Goal: Task Accomplishment & Management: Use online tool/utility

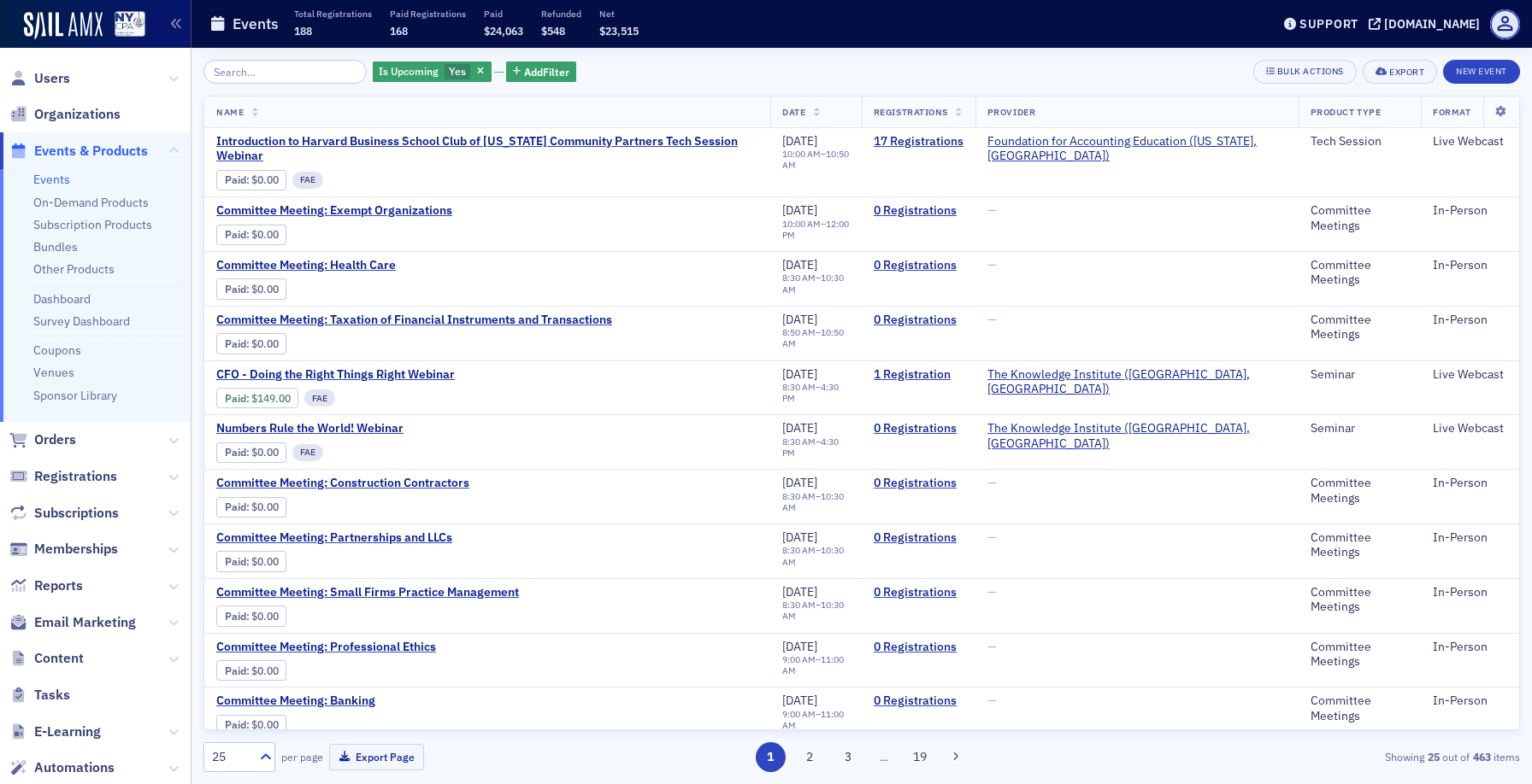
click at [280, 72] on input "search" at bounding box center [284, 71] width 163 height 24
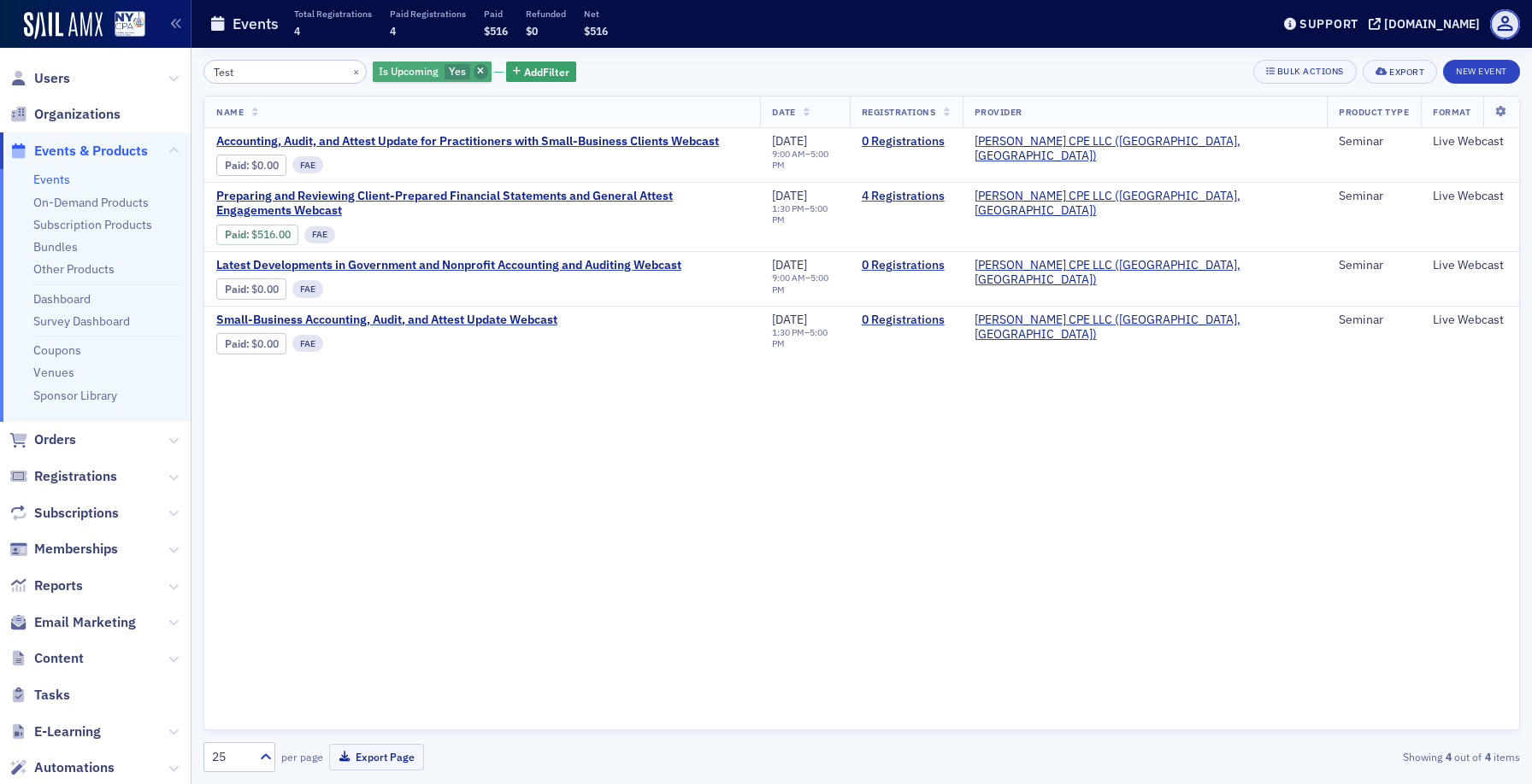
type input "Test"
click at [477, 68] on icon "button" at bounding box center [480, 72] width 7 height 10
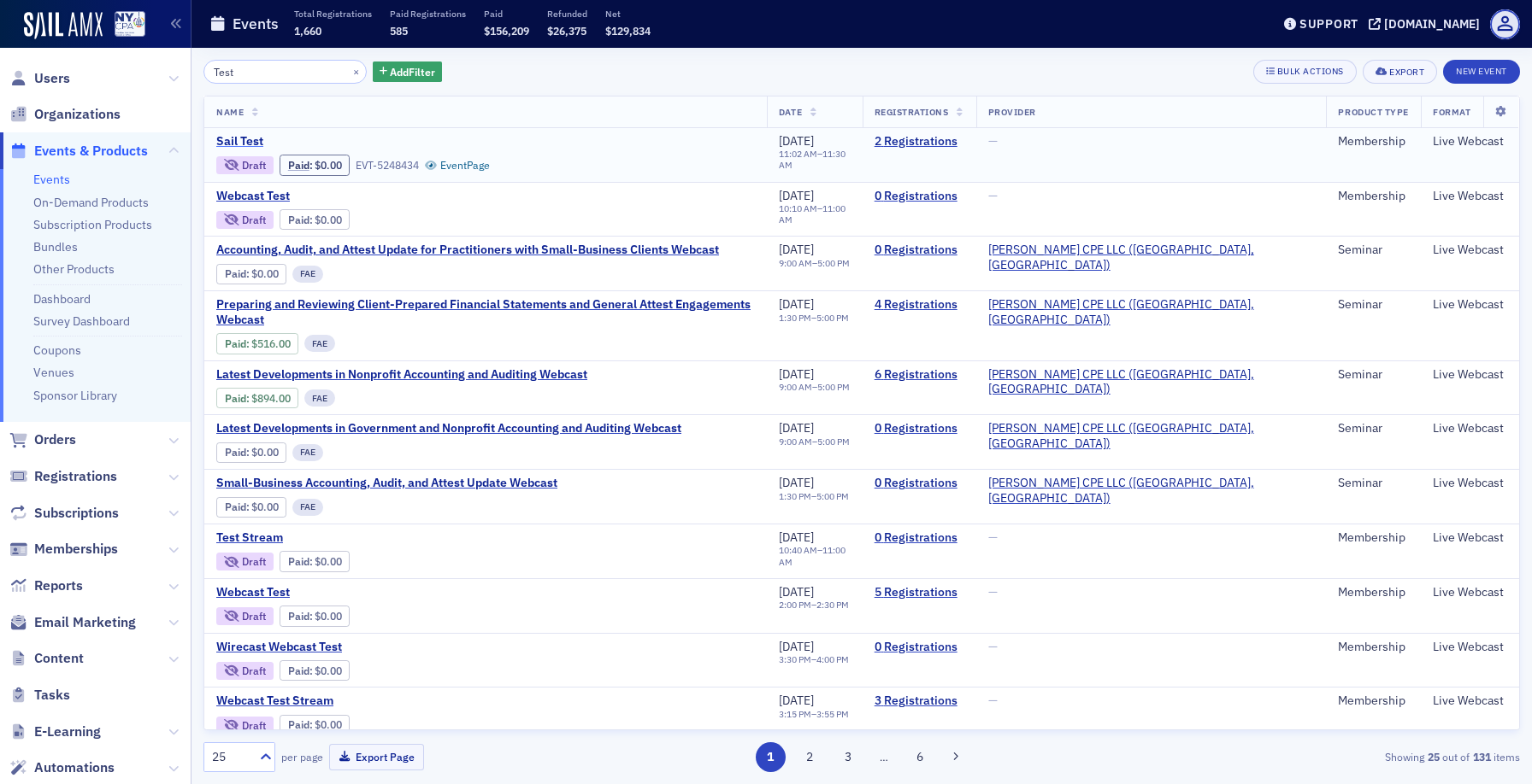
click at [242, 140] on span "Sail Test" at bounding box center [359, 142] width 287 height 15
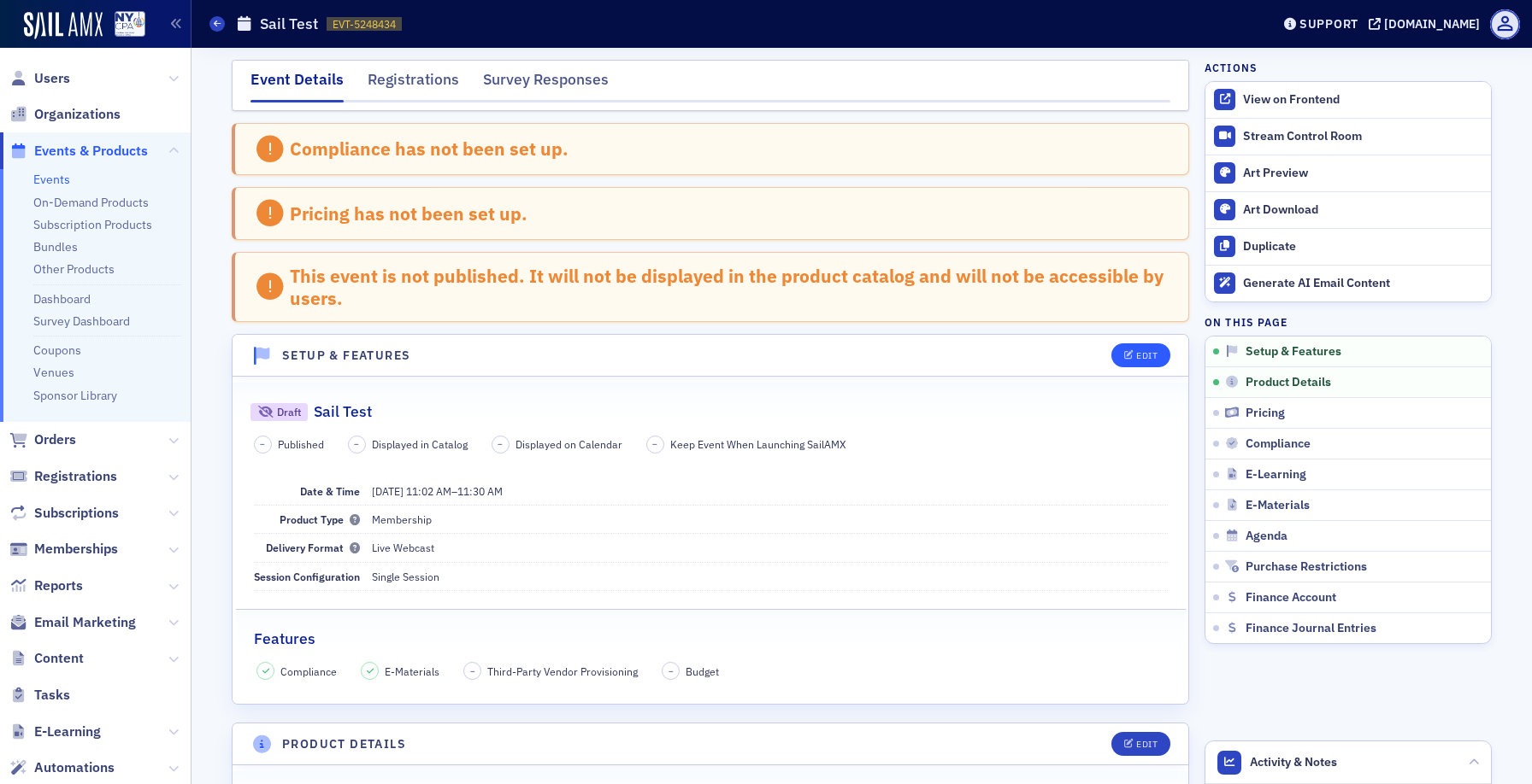
click at [1136, 360] on div "Edit" at bounding box center [1147, 356] width 21 height 10
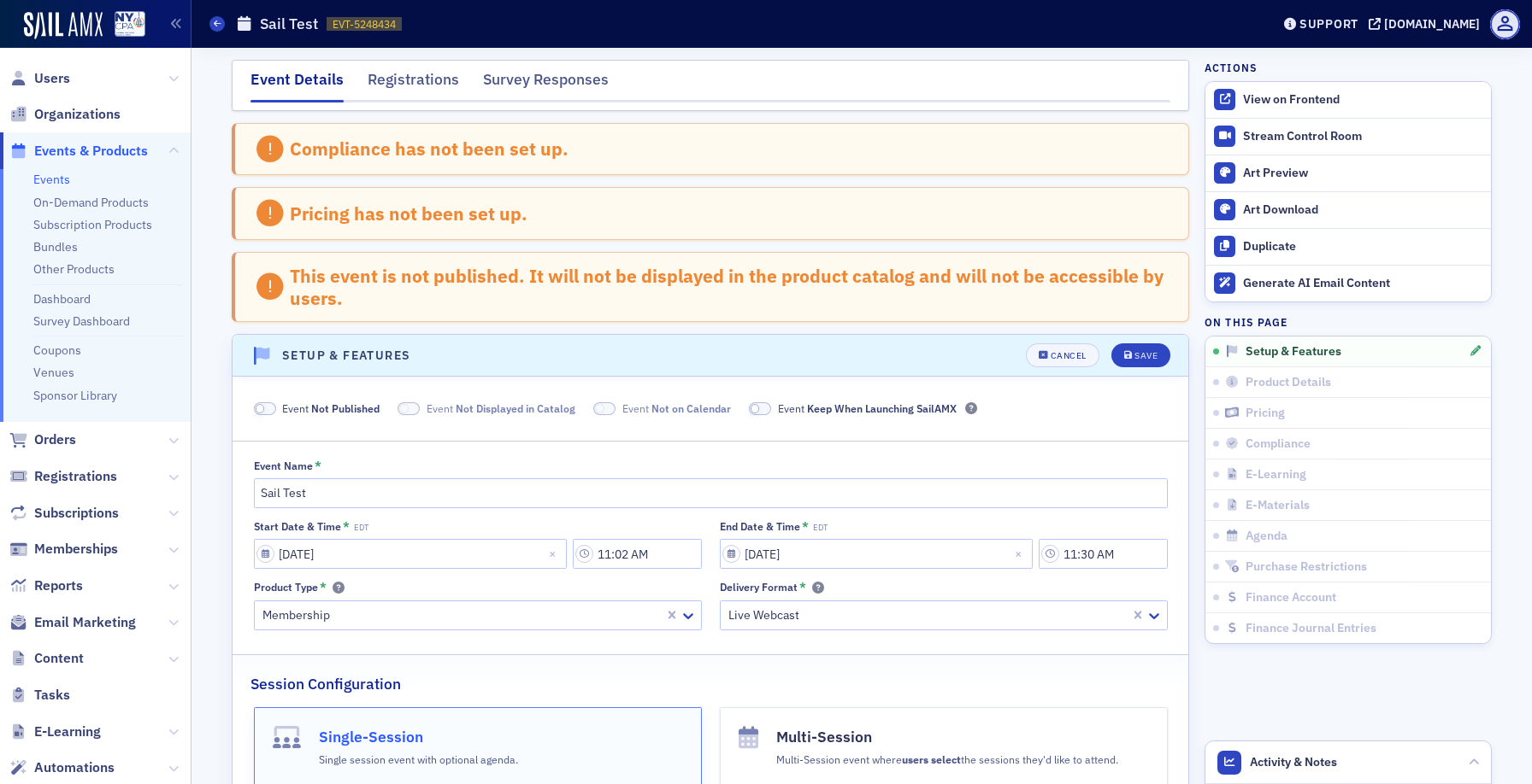
scroll to position [234, 0]
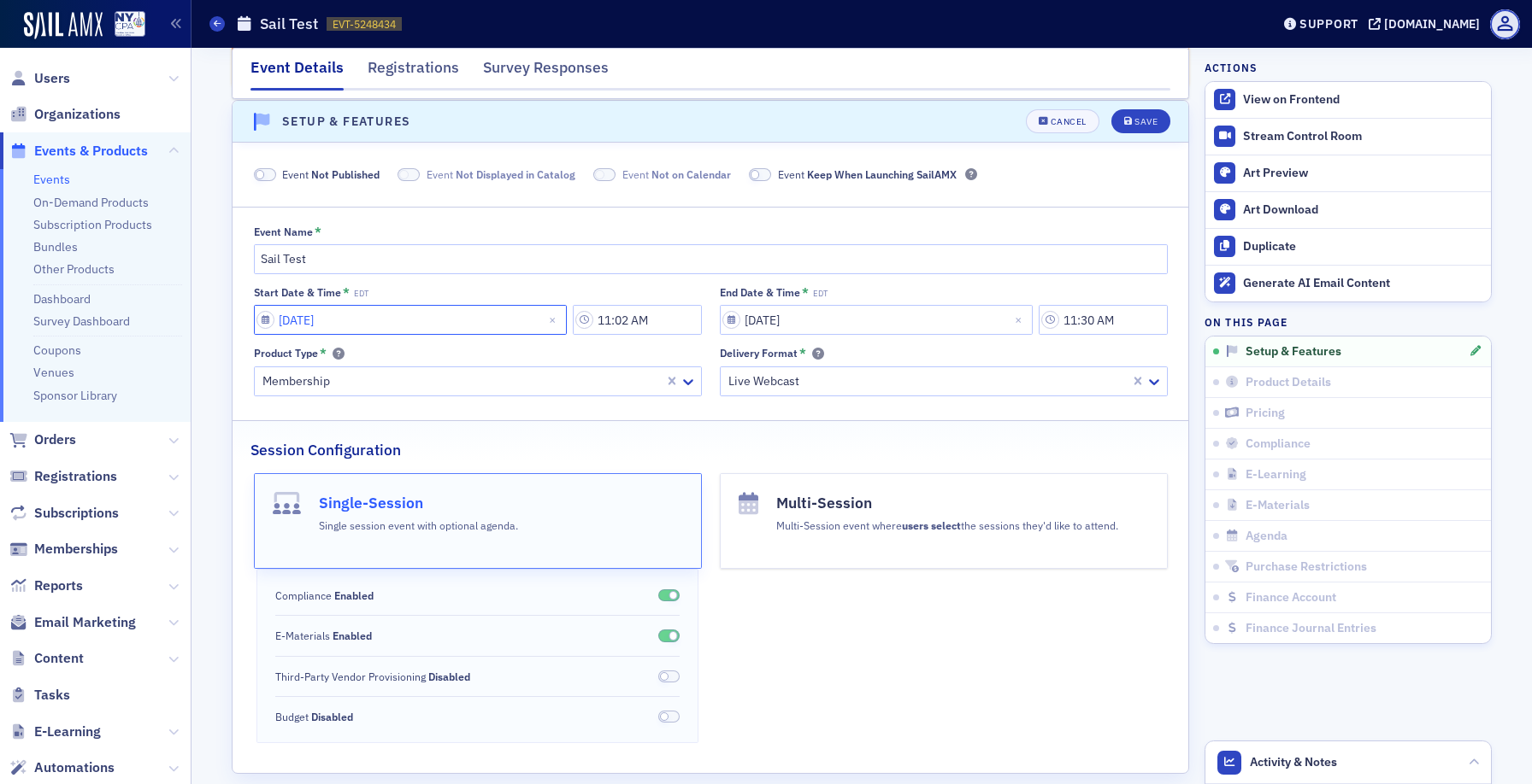
click at [468, 323] on input "[DATE]" at bounding box center [409, 320] width 313 height 30
select select "8"
select select "2025"
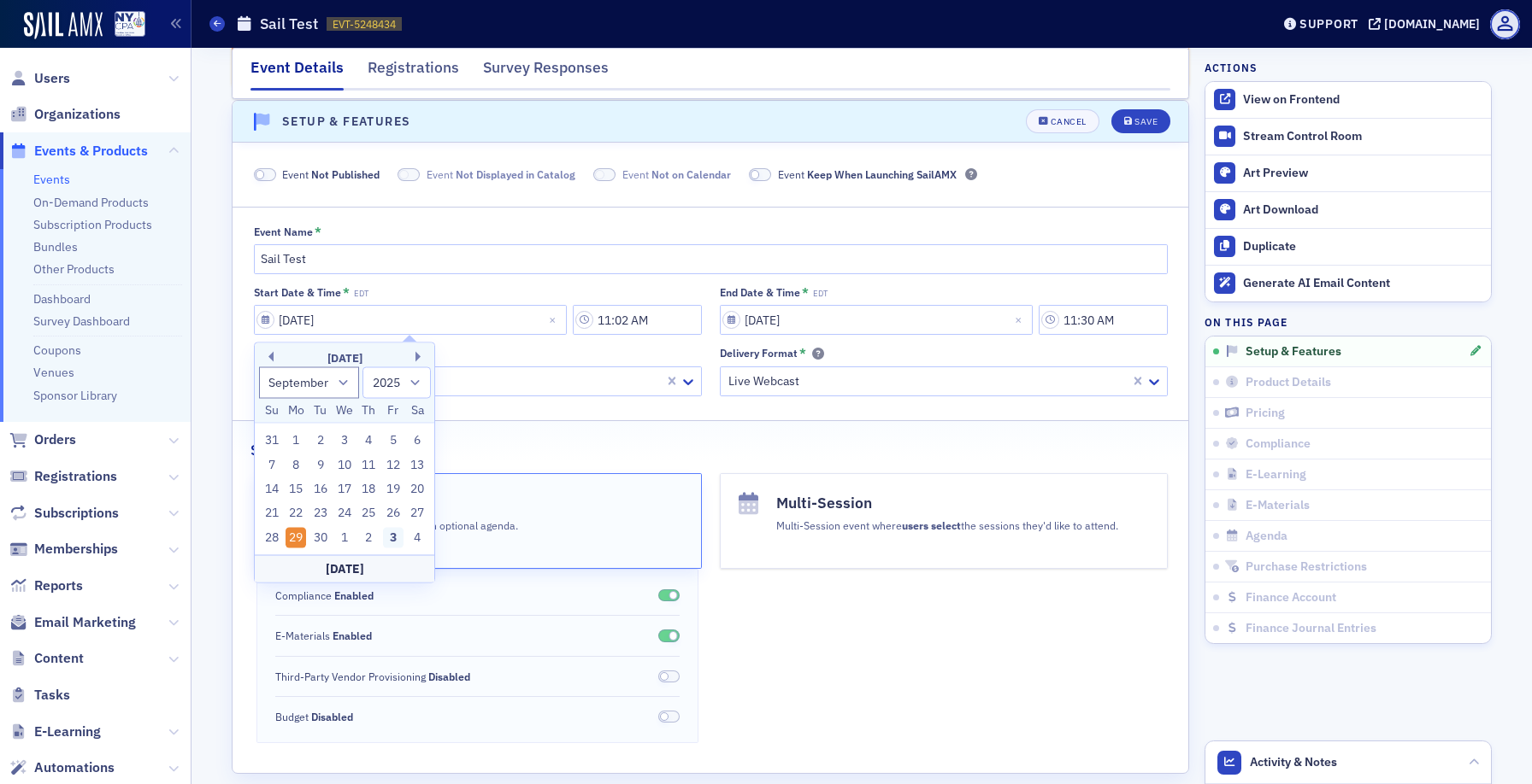
click at [390, 530] on div "3" at bounding box center [392, 536] width 20 height 20
type input "[DATE]"
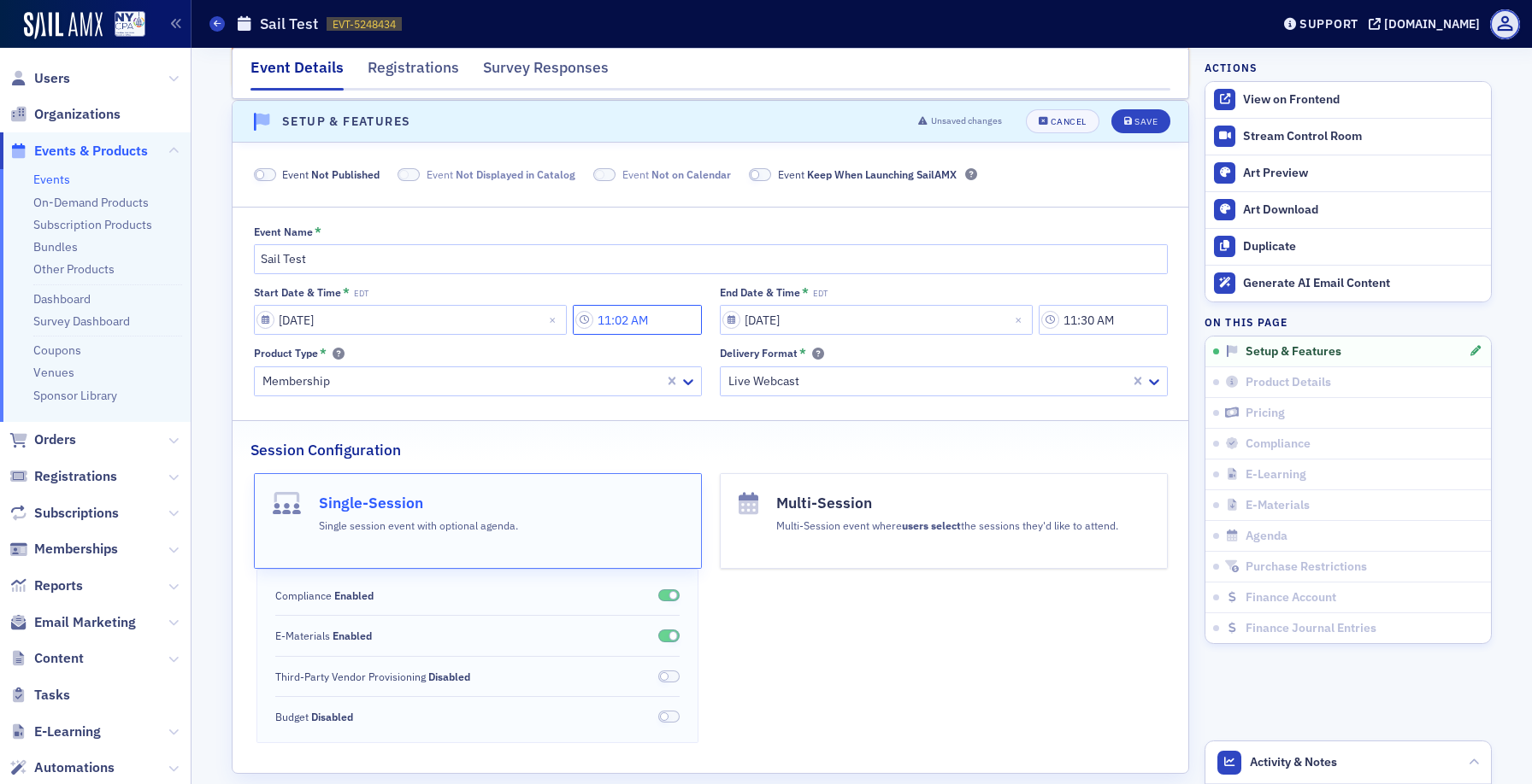
click at [649, 314] on input "11:02 AM" at bounding box center [637, 320] width 129 height 30
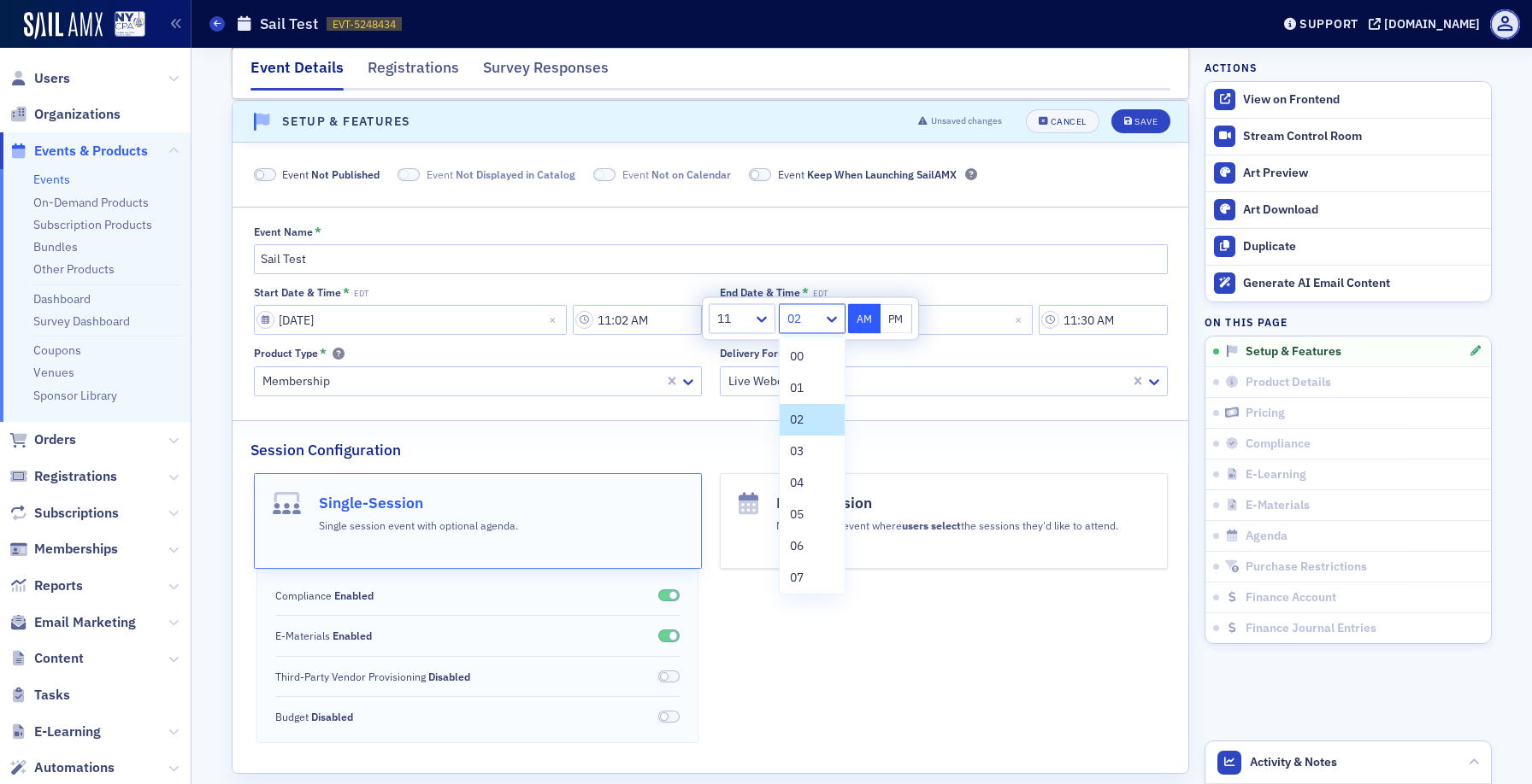
click at [814, 315] on div at bounding box center [803, 319] width 36 height 21
click at [811, 425] on div "30" at bounding box center [812, 432] width 44 height 18
type input "11:30 AM"
click at [988, 340] on div "Start Date & Time * EDT [DATE] 11:30 AM End Date & Time * EDT [DATE] 11:30 AM P…" at bounding box center [710, 341] width 913 height 110
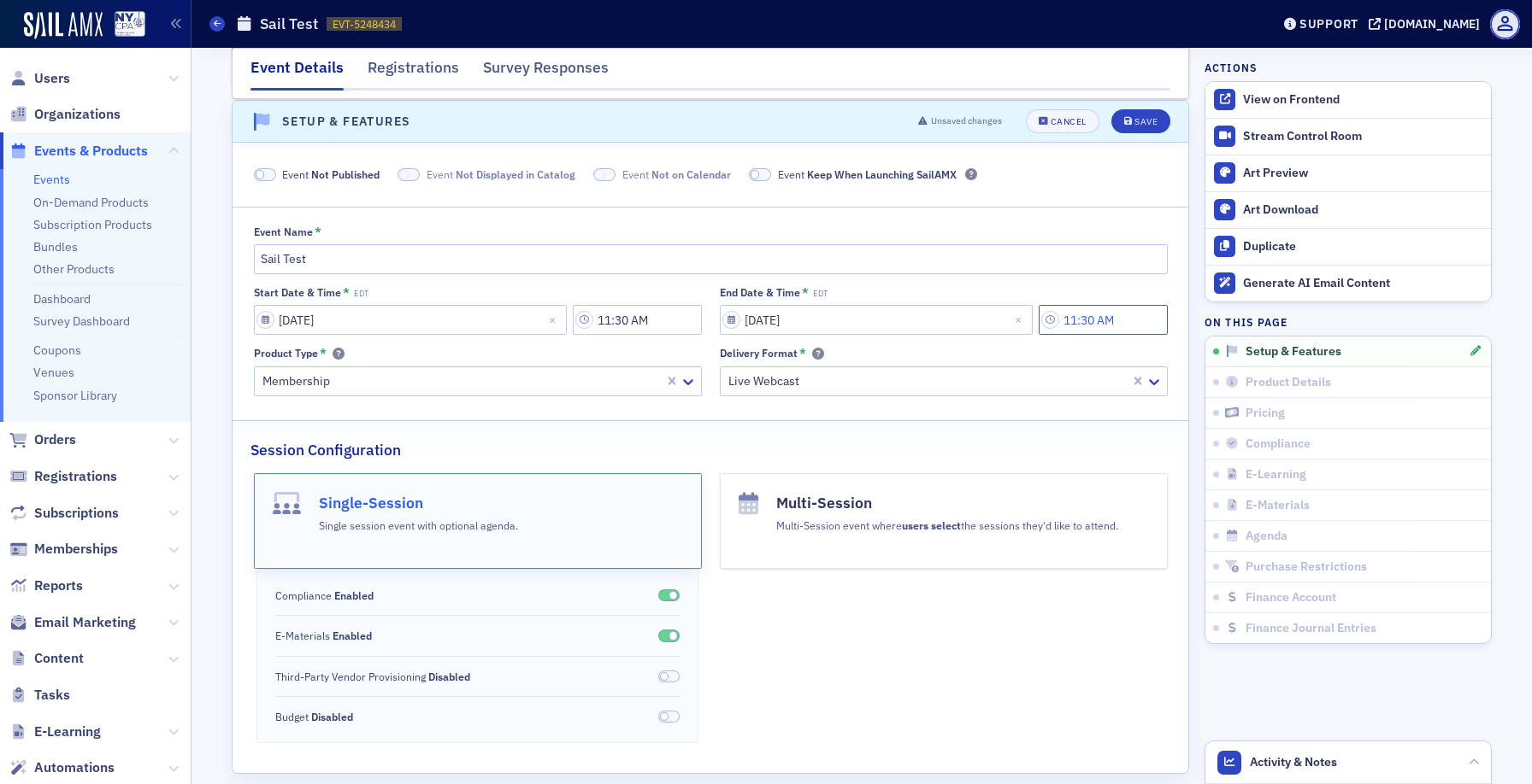
click at [1058, 320] on input "11:30 AM" at bounding box center [1103, 320] width 129 height 30
click at [960, 321] on icon at bounding box center [963, 320] width 17 height 17
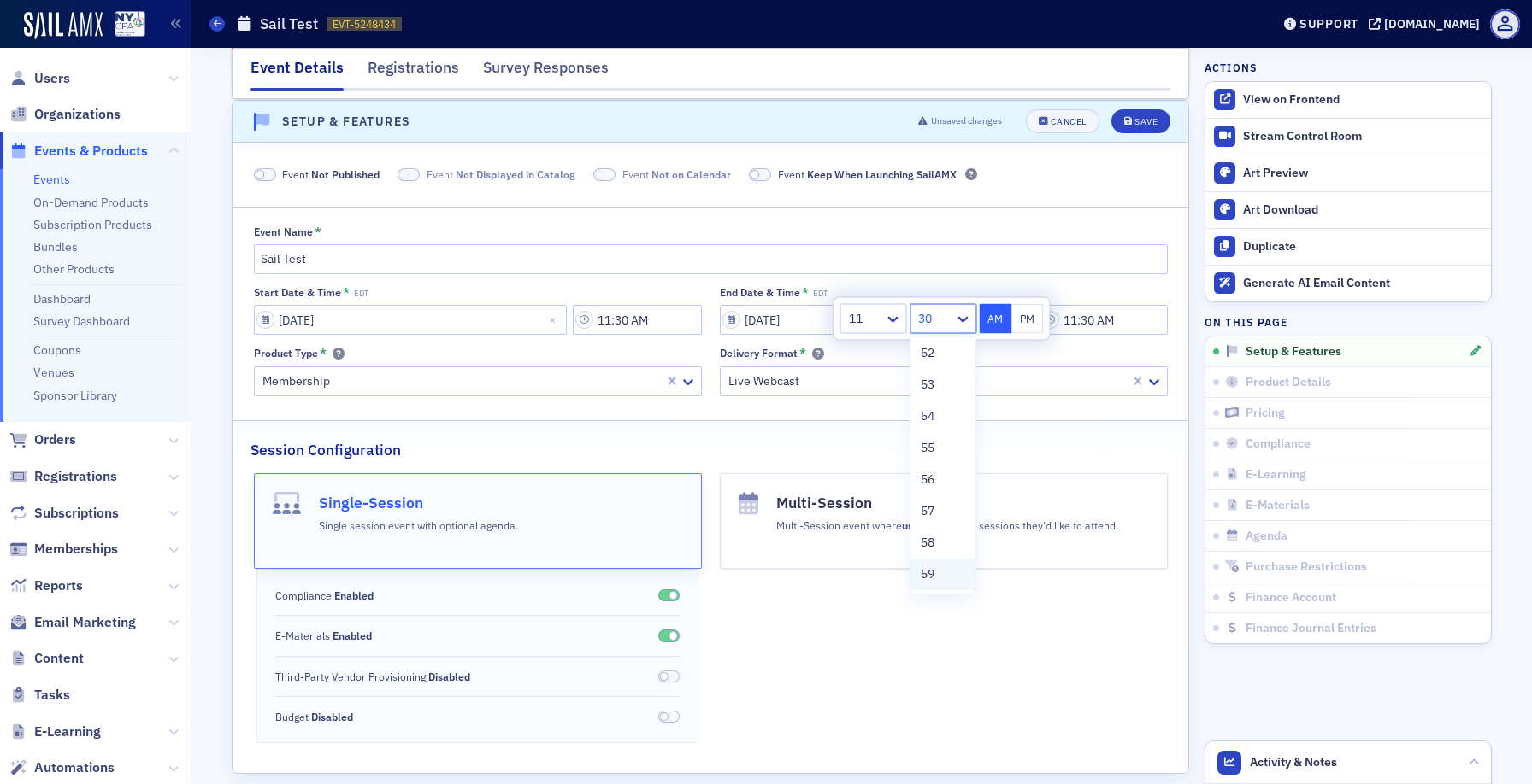
click at [942, 581] on div "59" at bounding box center [942, 574] width 44 height 18
type input "11:59 AM"
click at [951, 428] on div "Session Configuration" at bounding box center [710, 441] width 920 height 40
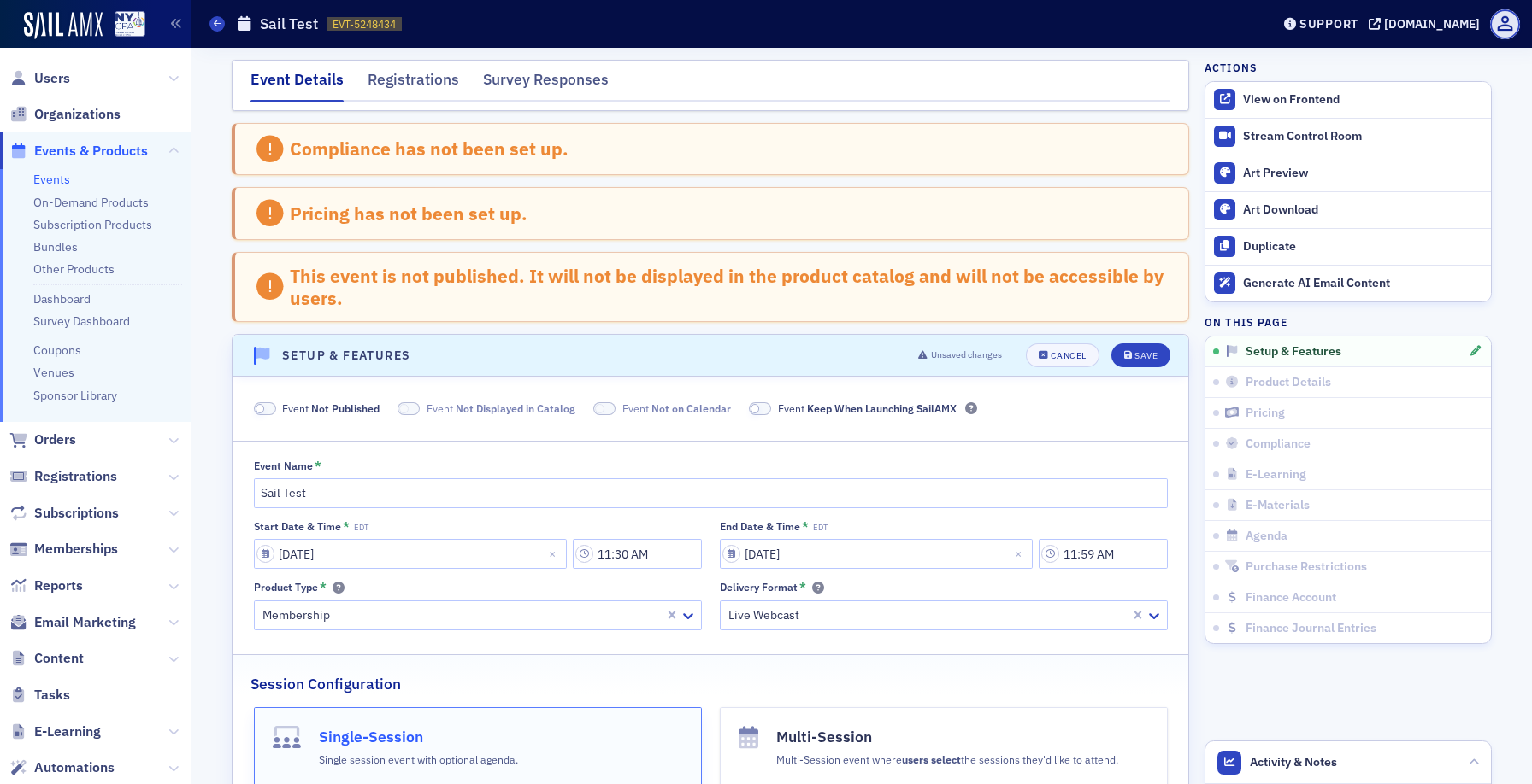
scroll to position [0, 0]
click at [1148, 339] on header "Setup & Features Unsaved changes Cancel Save" at bounding box center [710, 355] width 956 height 41
click at [1139, 346] on button "Save" at bounding box center [1140, 355] width 59 height 24
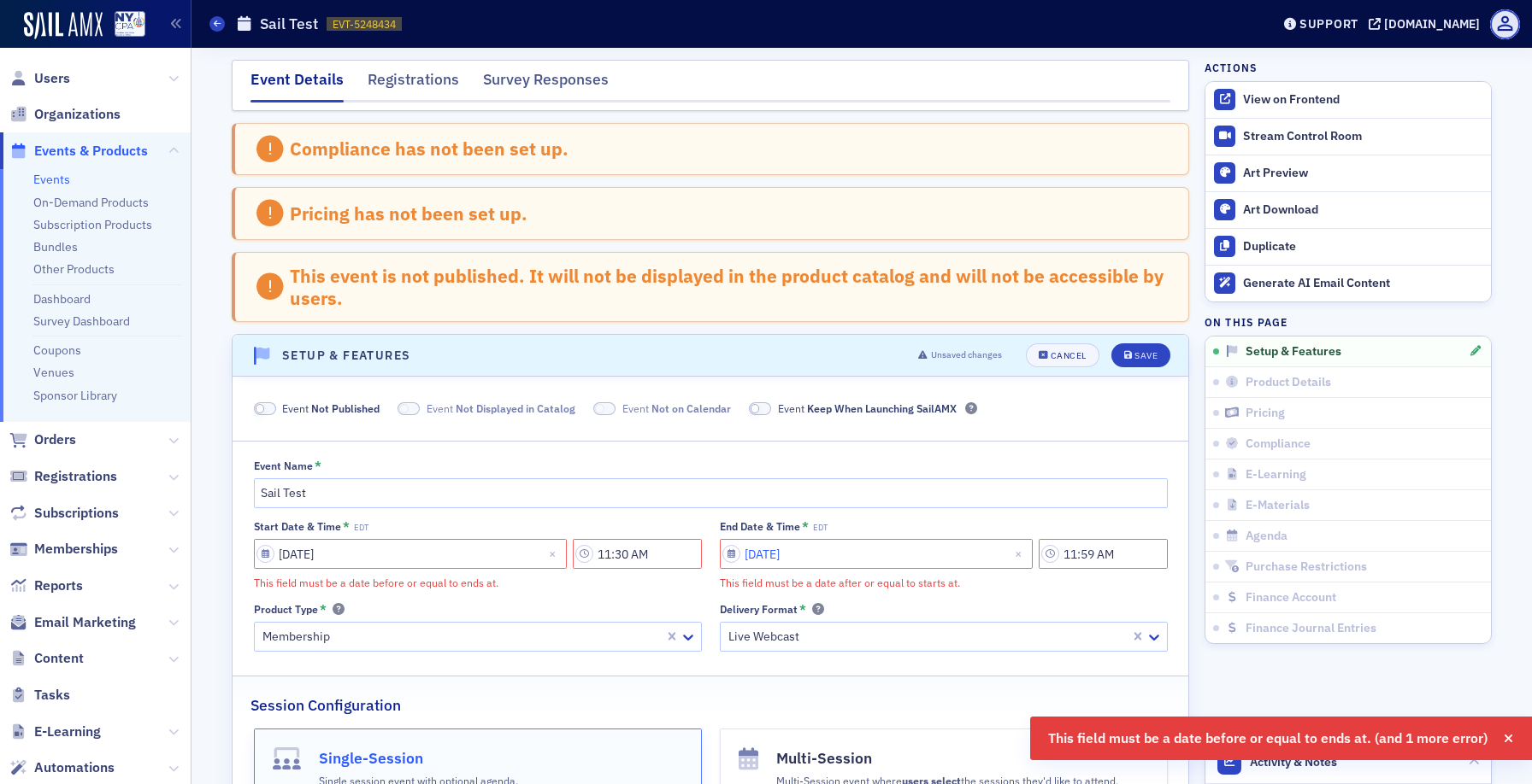
click at [735, 551] on input "[DATE]" at bounding box center [876, 554] width 313 height 30
select select "8"
select select "2025"
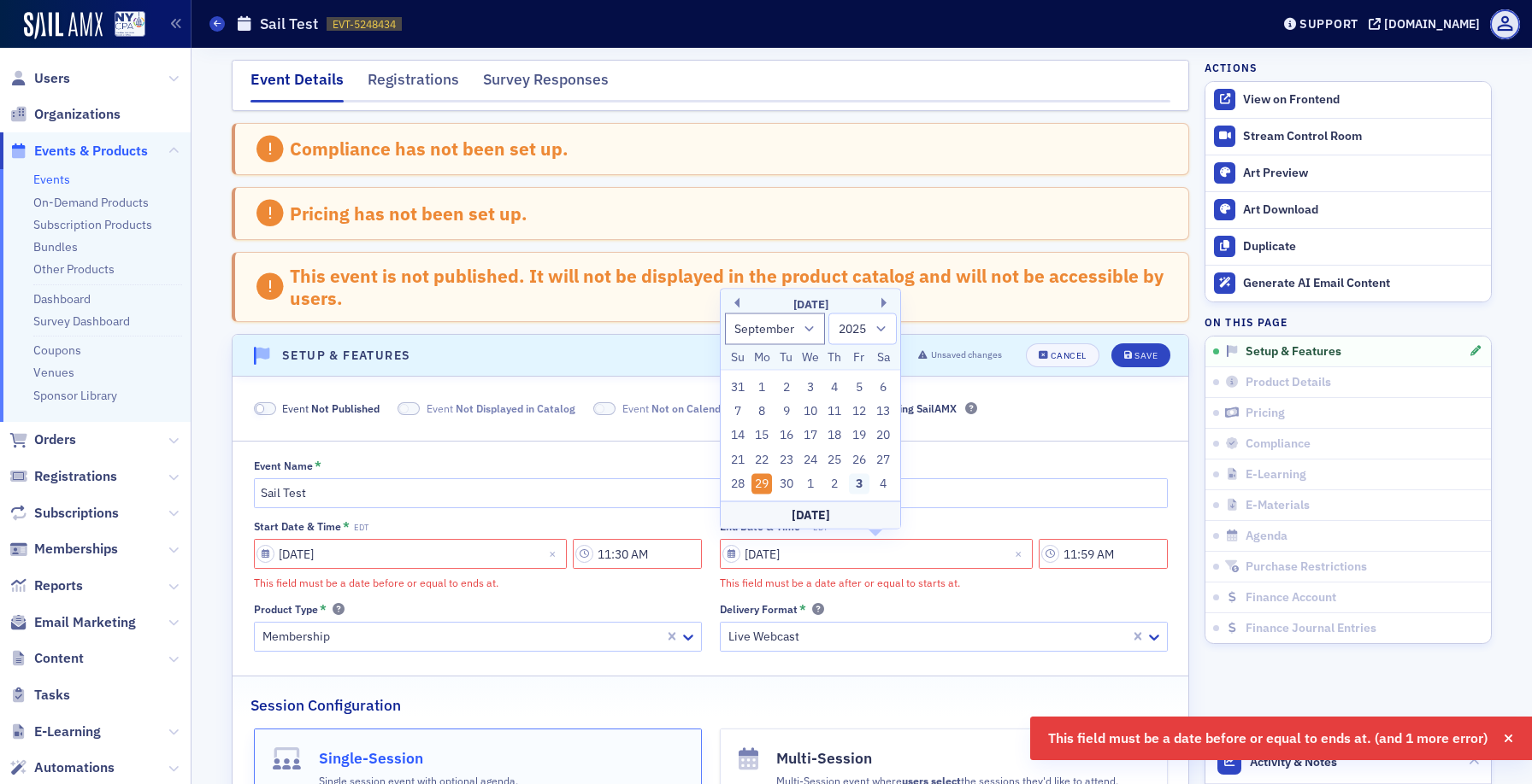
click at [859, 483] on div "3" at bounding box center [858, 483] width 20 height 20
type input "[DATE]"
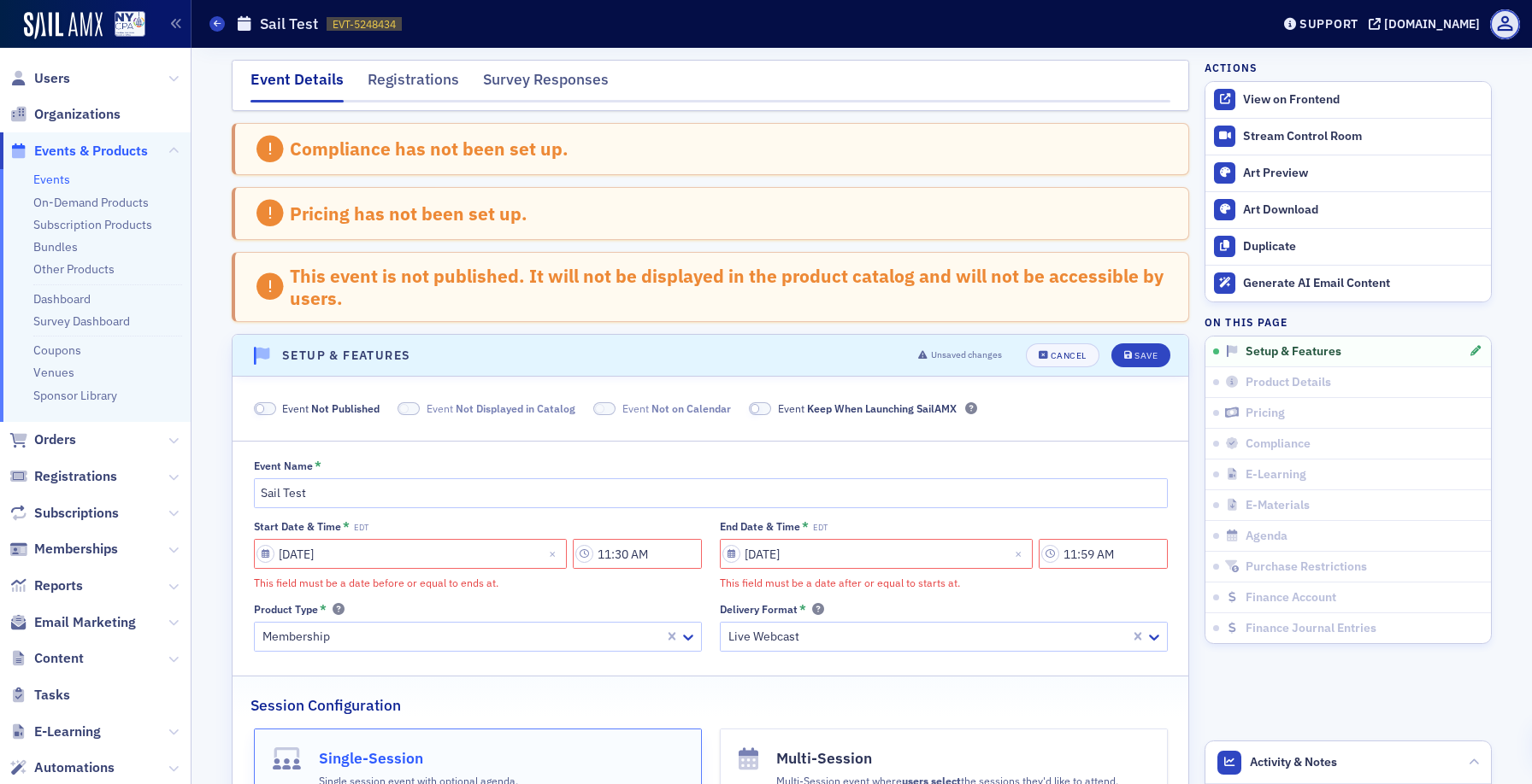
click at [1119, 395] on fieldset "Event Not Published Event Not Displayed in Catalog Event Not on Calendar Event …" at bounding box center [710, 405] width 956 height 45
click at [1145, 352] on div "Save" at bounding box center [1146, 356] width 23 height 10
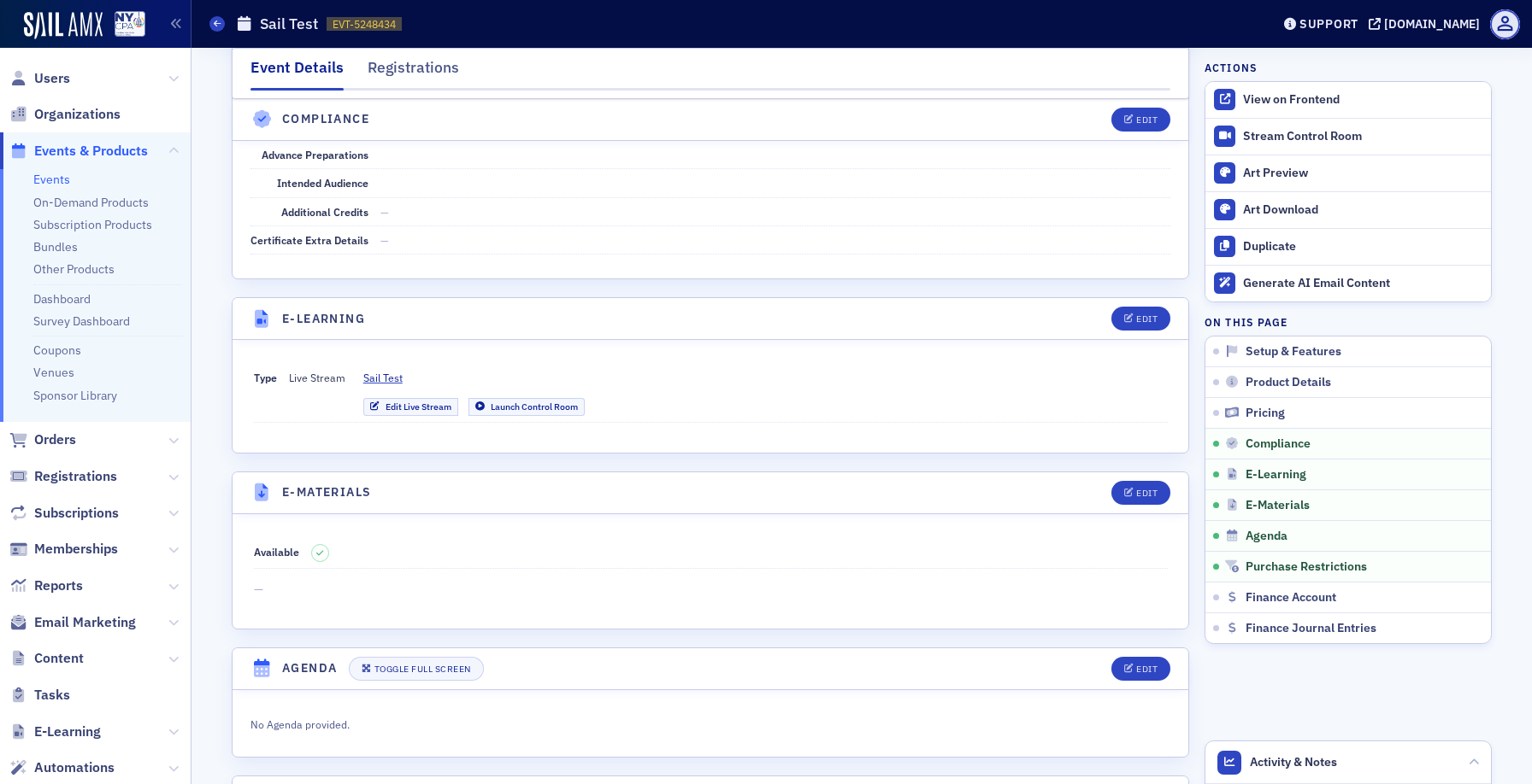
scroll to position [2302, 0]
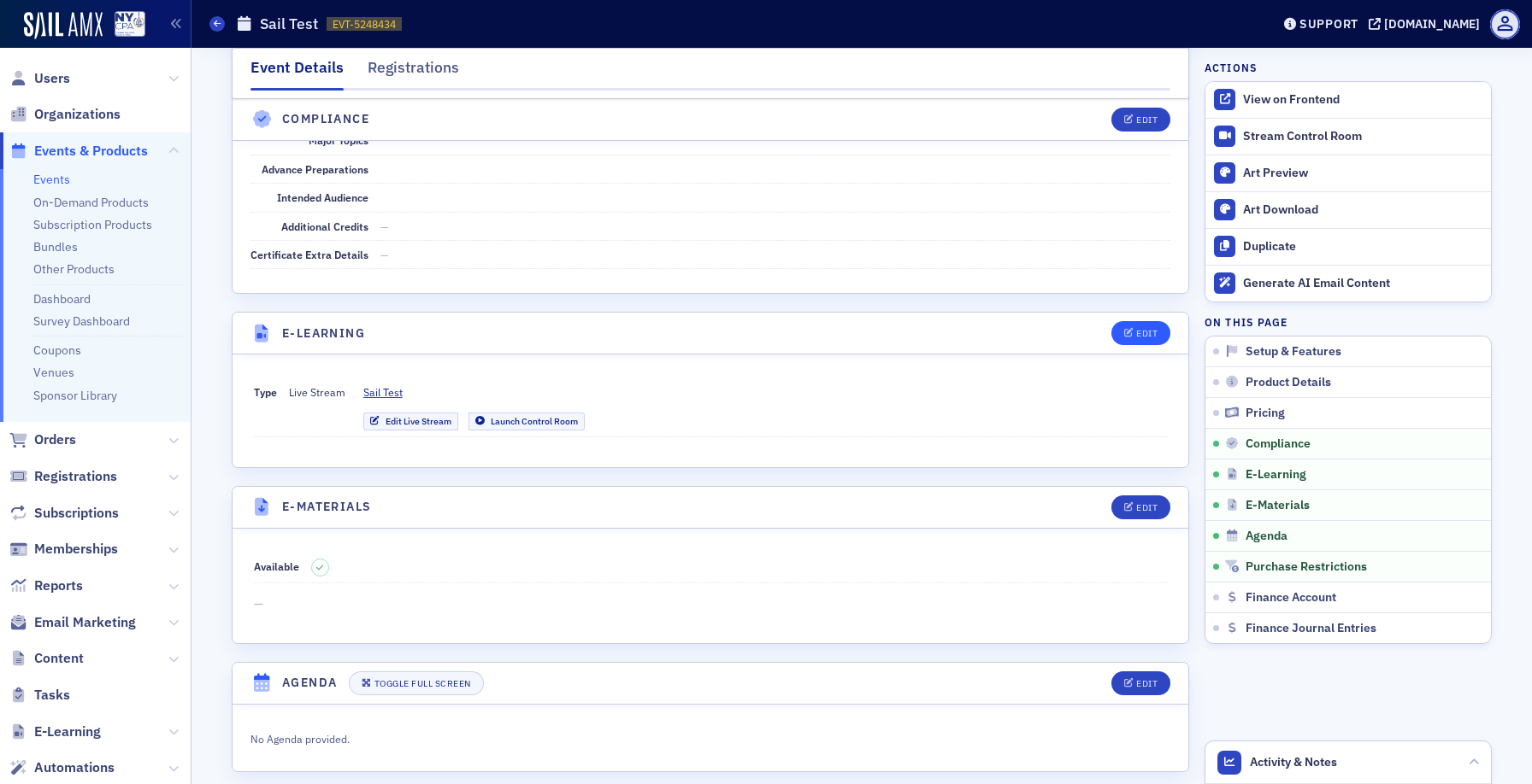
click at [1128, 329] on icon "button" at bounding box center [1129, 334] width 11 height 10
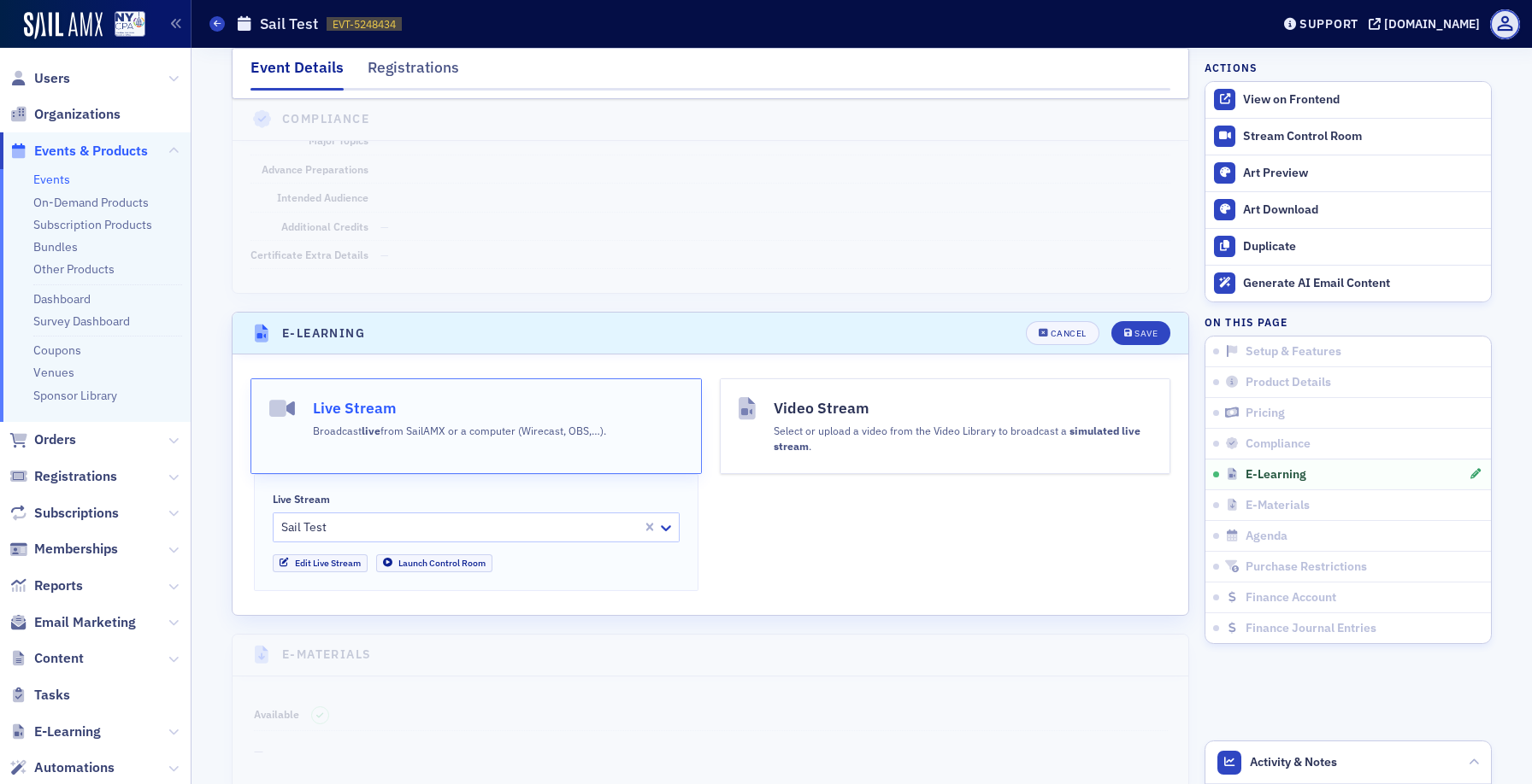
scroll to position [2501, 0]
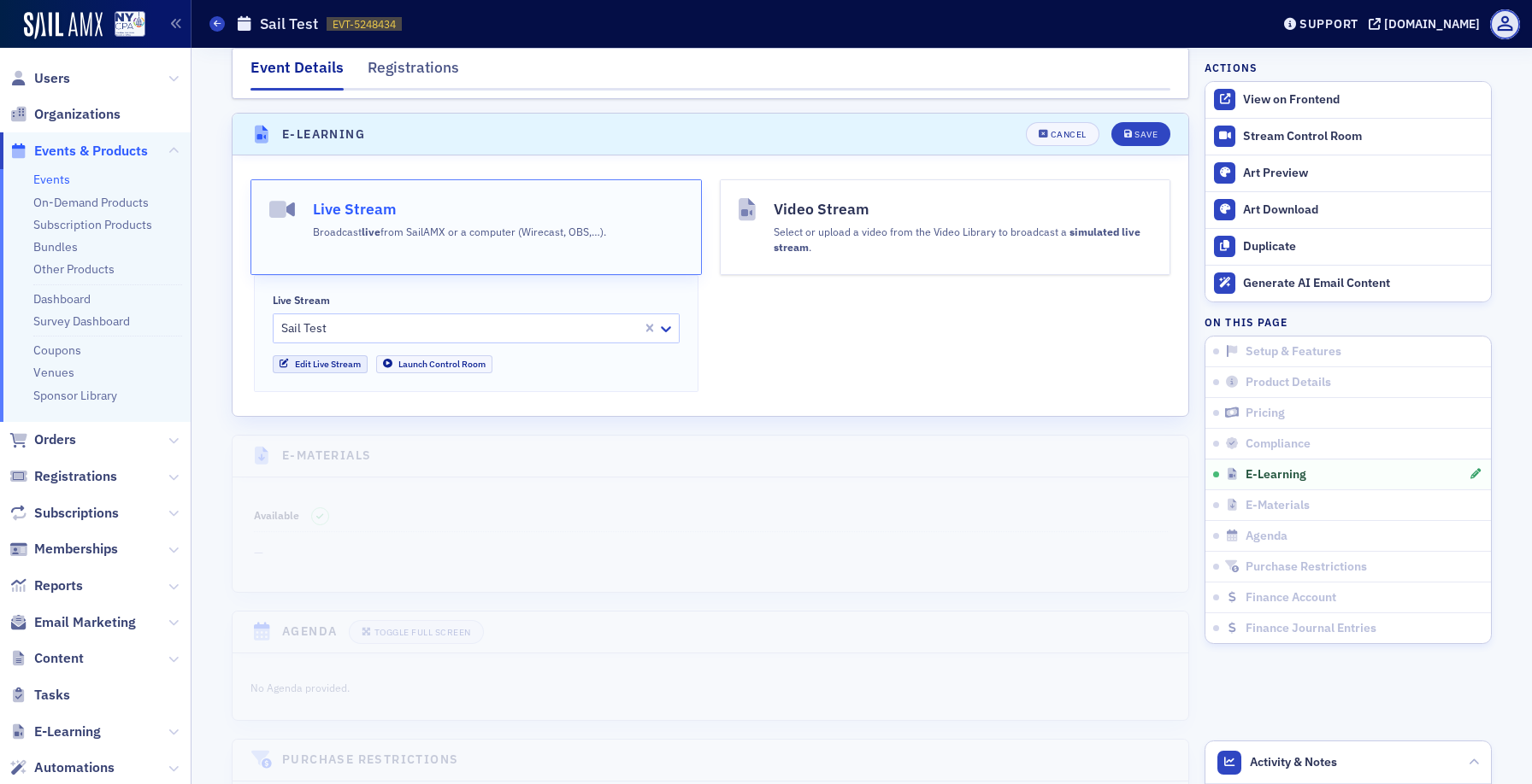
click at [319, 355] on link "Edit Live Stream" at bounding box center [320, 364] width 94 height 18
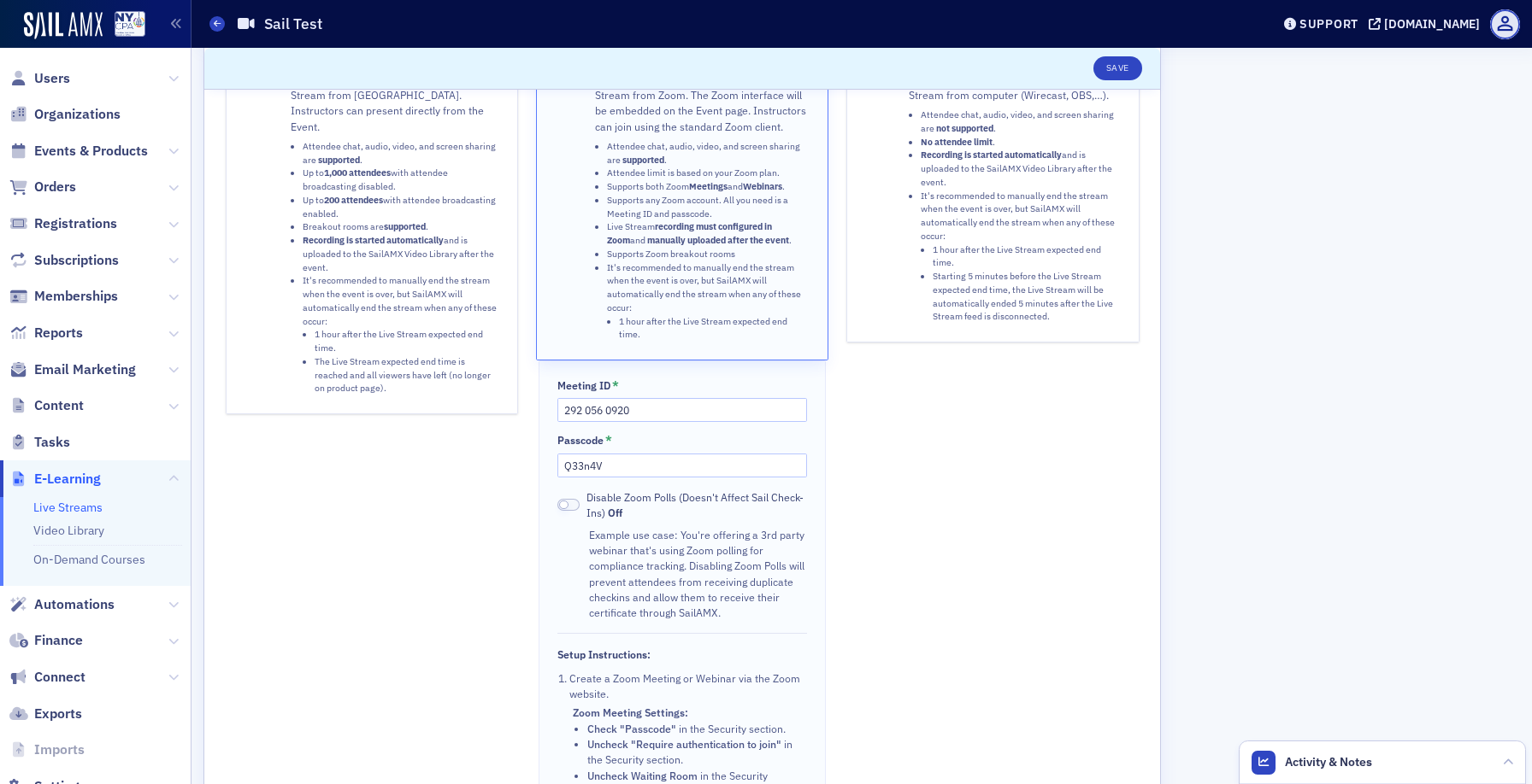
scroll to position [139, 0]
click at [689, 406] on input "292 056 0920" at bounding box center [681, 410] width 249 height 24
paste input "859 8722 1015"
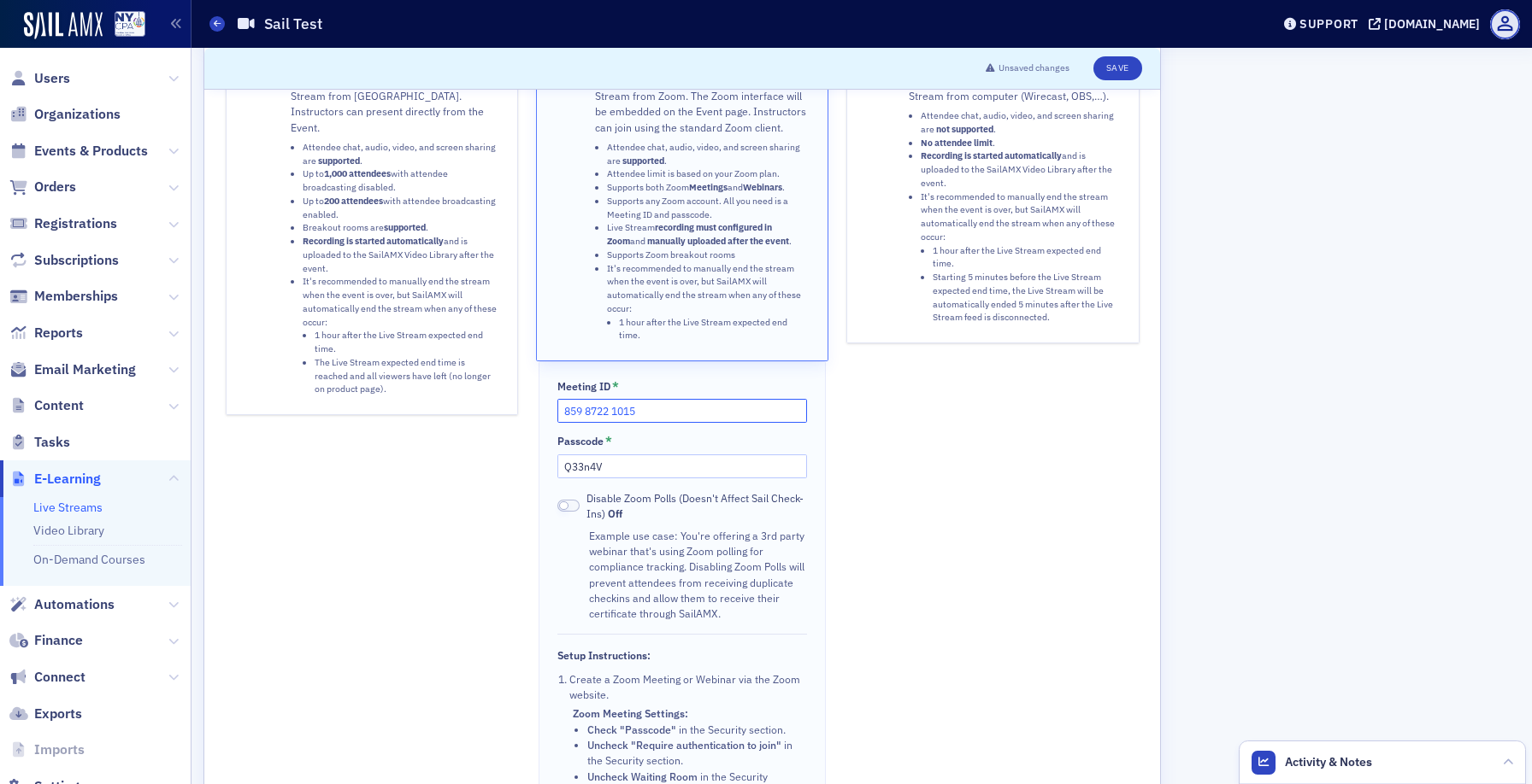
type input "859 8722 1015"
click at [661, 457] on input "Q33n4V" at bounding box center [681, 466] width 249 height 24
click at [794, 496] on span "Disable Zoom Polls (Doesn't Affect Sail Check-Ins) Off" at bounding box center [697, 506] width 221 height 32
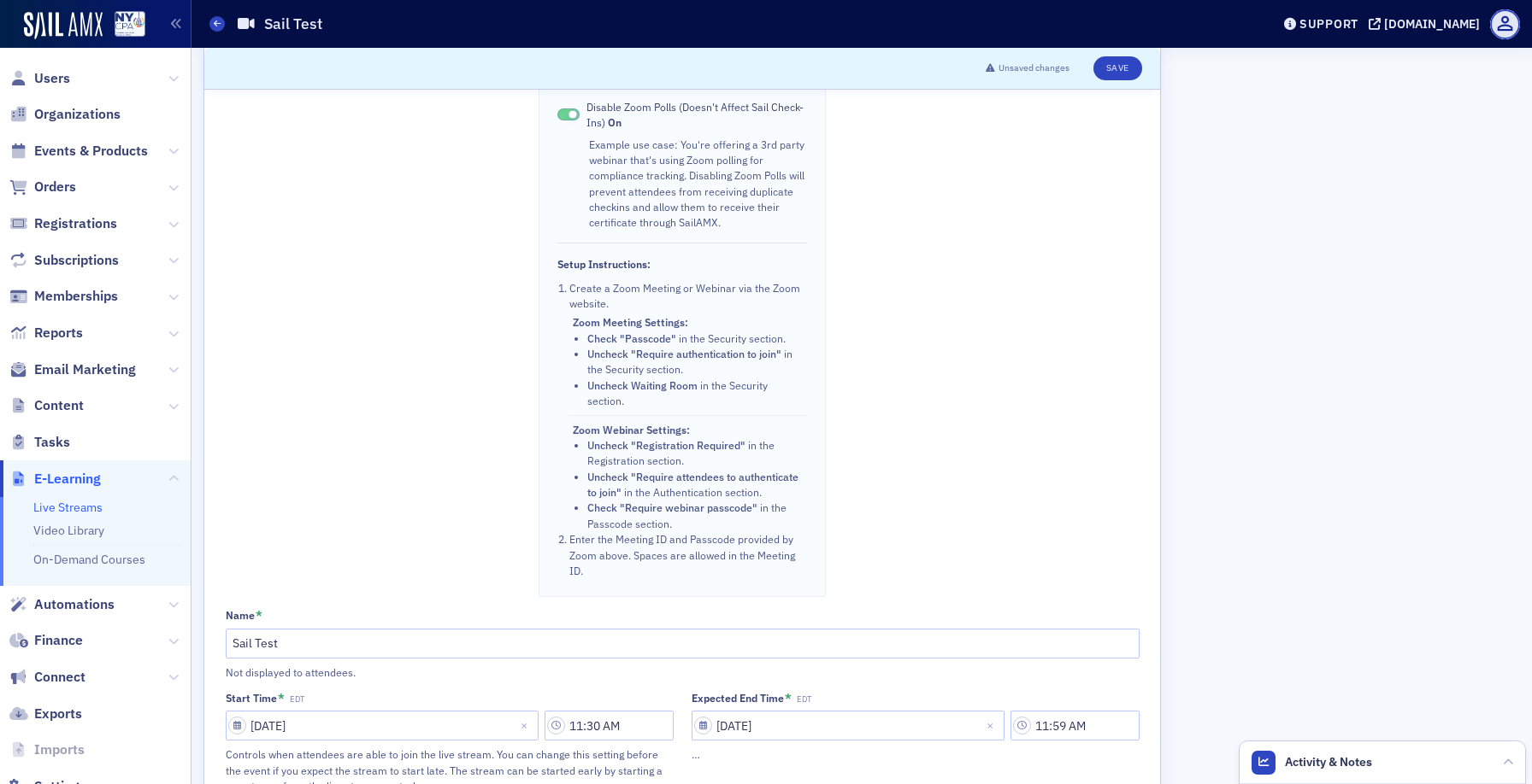
scroll to position [439, 0]
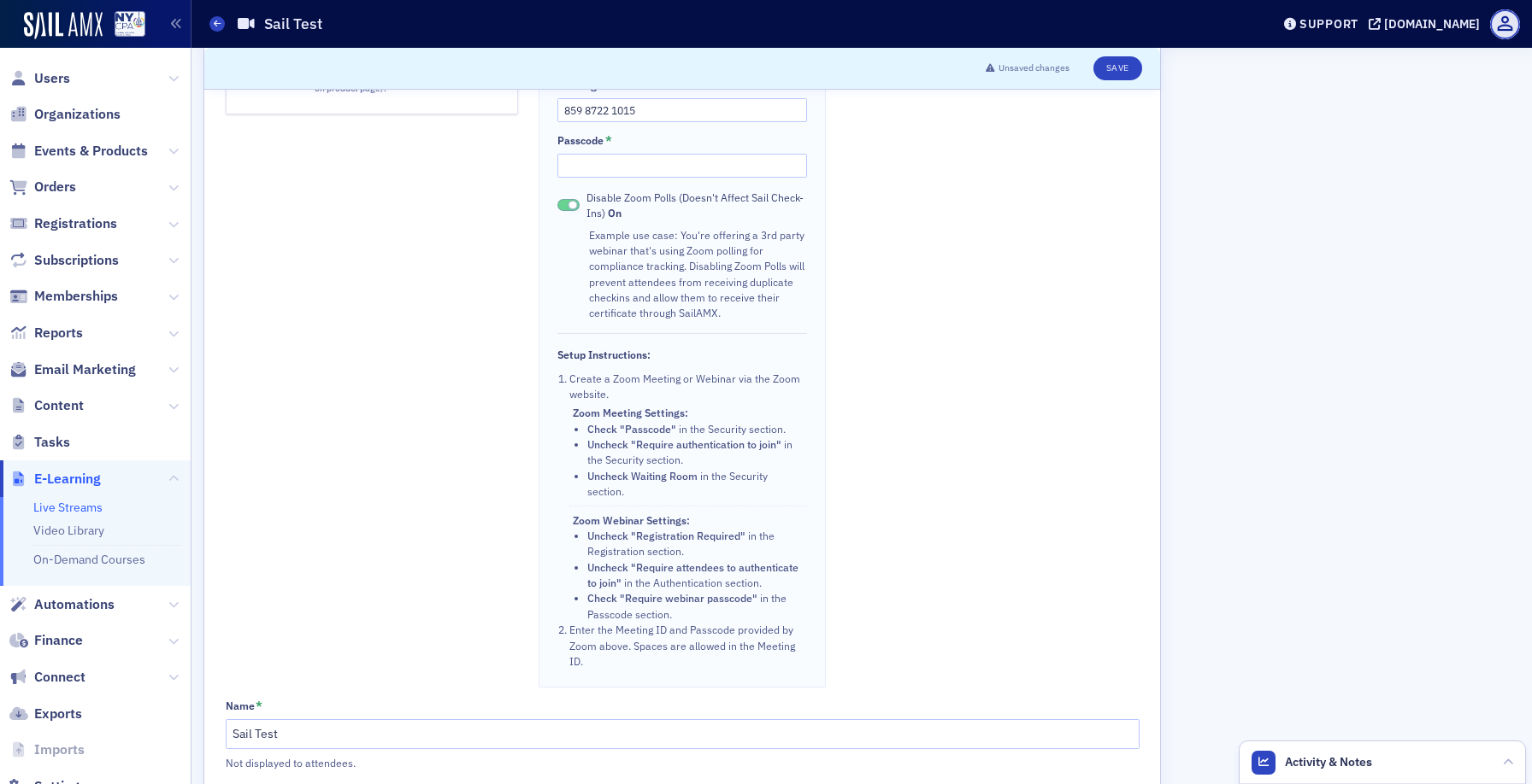
click at [574, 200] on span at bounding box center [573, 205] width 10 height 10
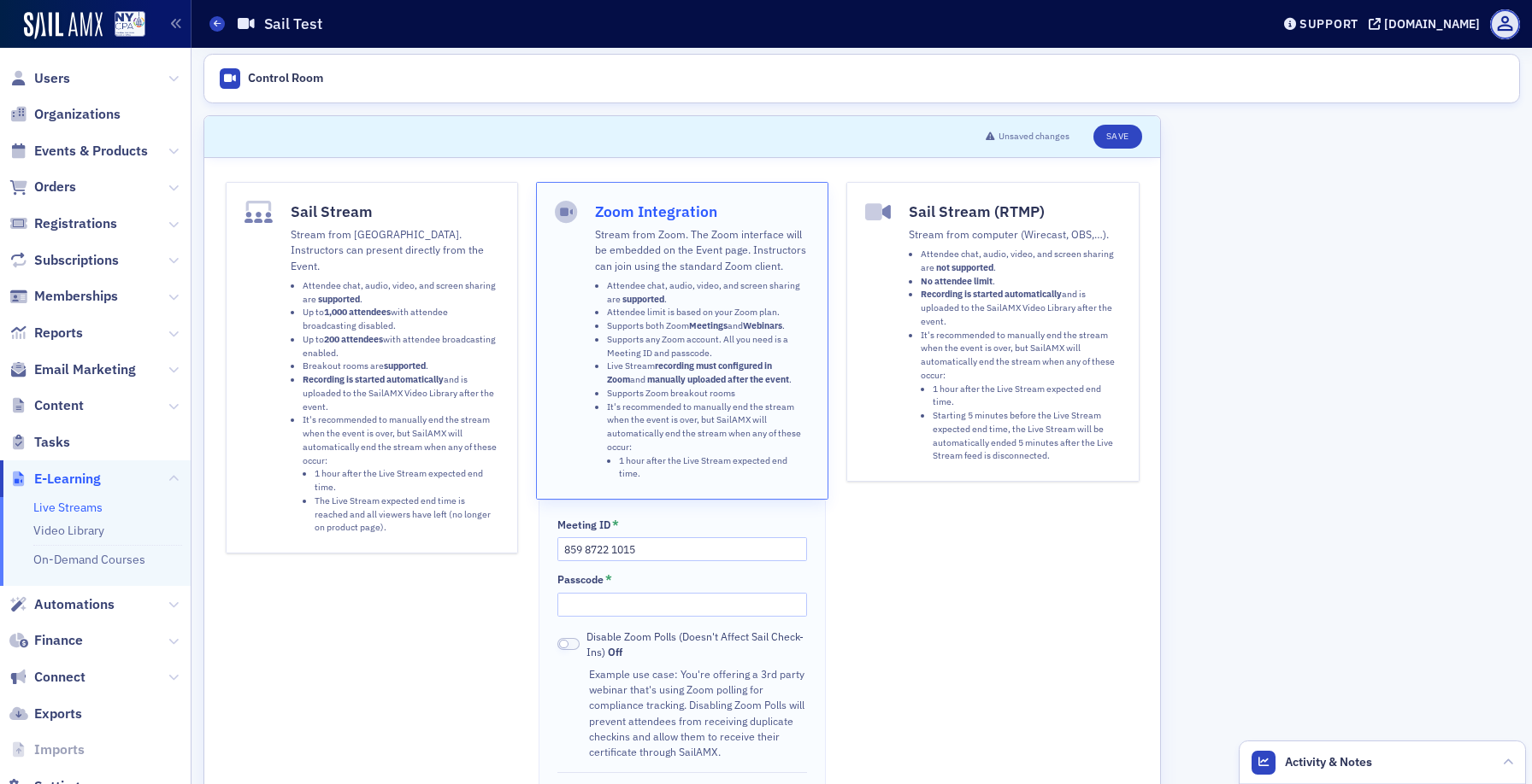
scroll to position [0, 0]
click at [1100, 135] on button "Save" at bounding box center [1118, 137] width 49 height 24
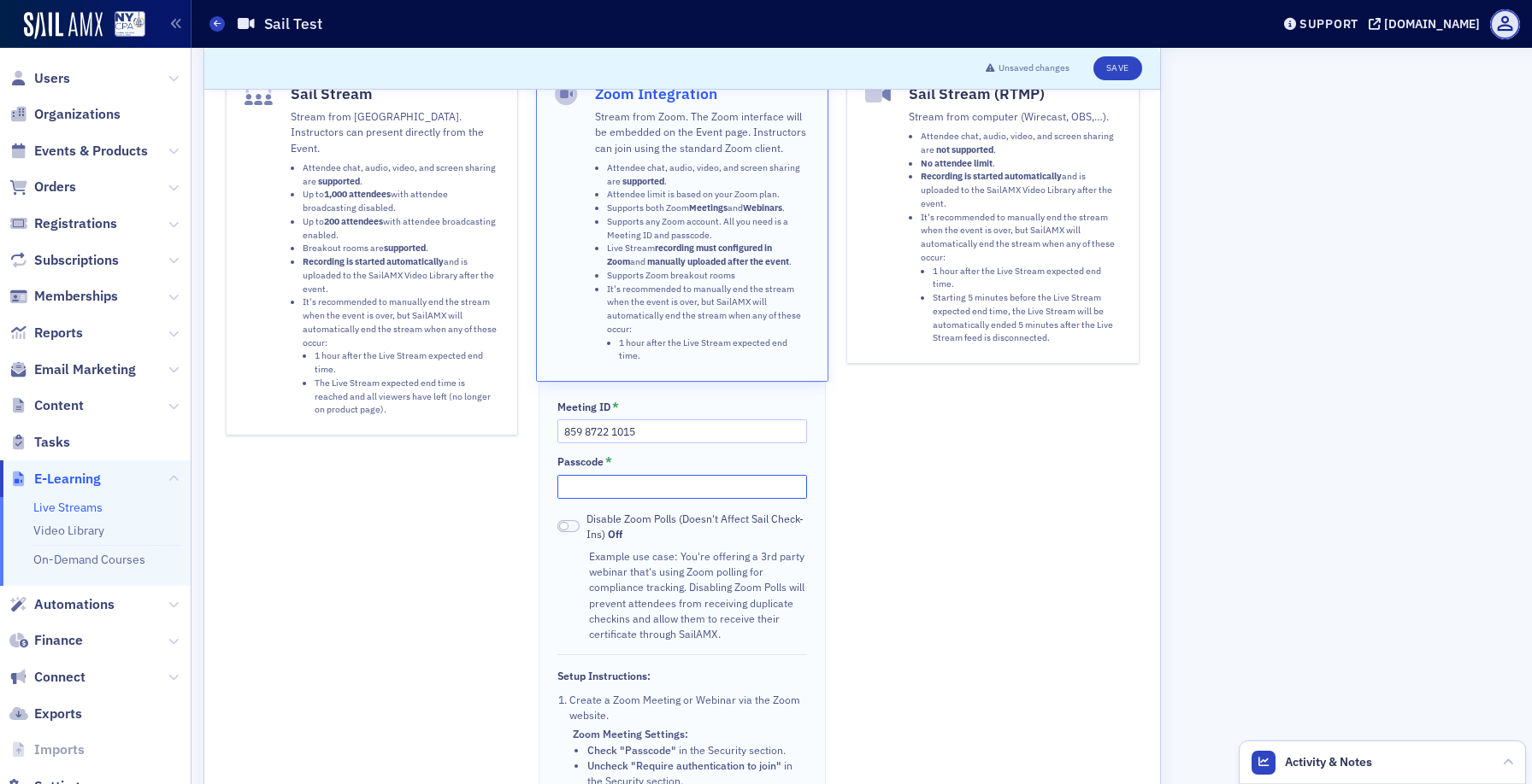
scroll to position [115, 0]
click at [682, 423] on input "859 8722 1015" at bounding box center [681, 434] width 249 height 24
paste input "13 4830 2943"
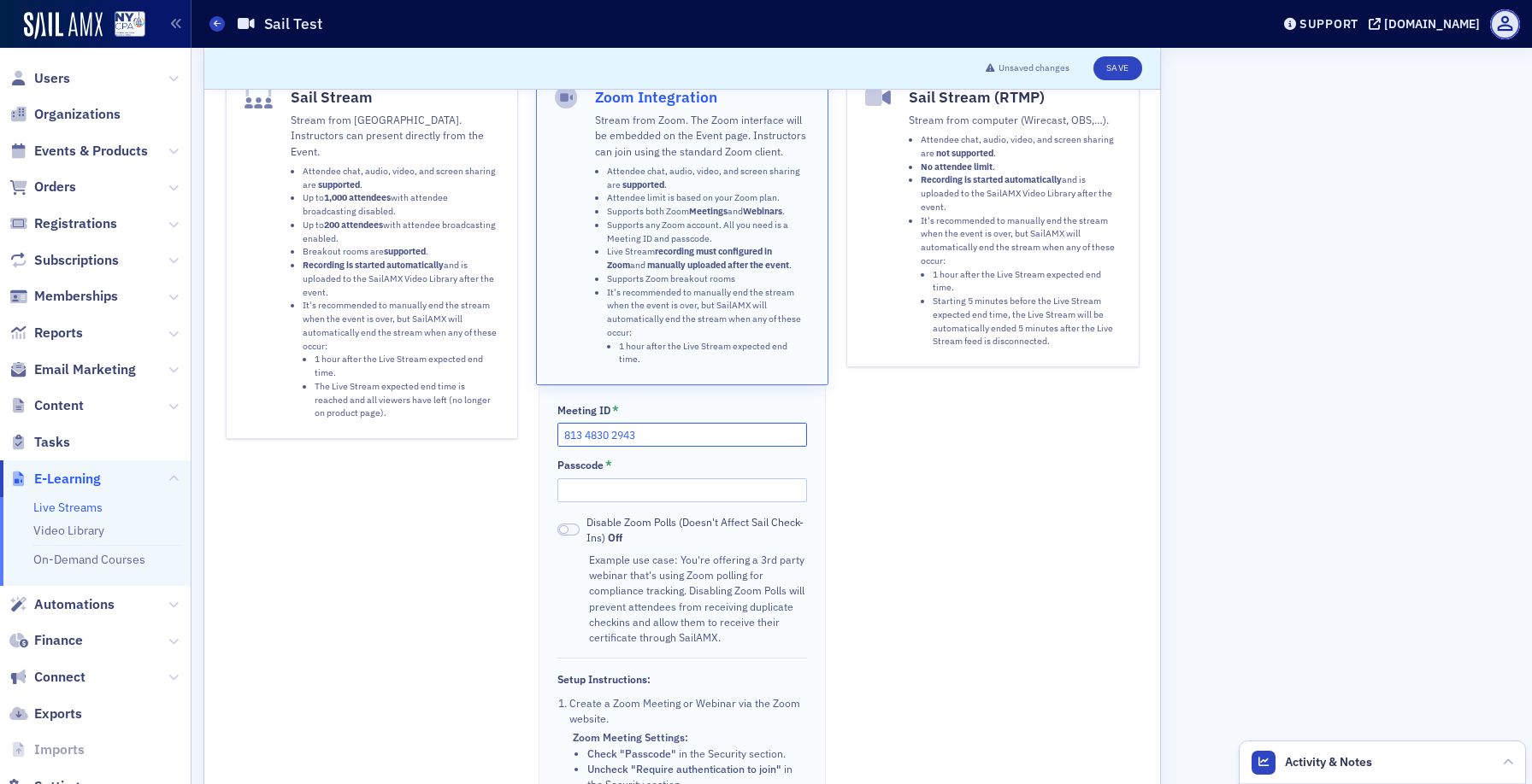
type input "813 4830 2943"
click at [635, 514] on span "Disable Zoom Polls (Doesn't Affect Sail Check-Ins) Off" at bounding box center [697, 530] width 221 height 32
click at [650, 483] on input "Passcode *" at bounding box center [681, 490] width 249 height 24
click at [577, 524] on span at bounding box center [568, 530] width 22 height 13
click at [612, 479] on input "Passcode *" at bounding box center [681, 490] width 249 height 24
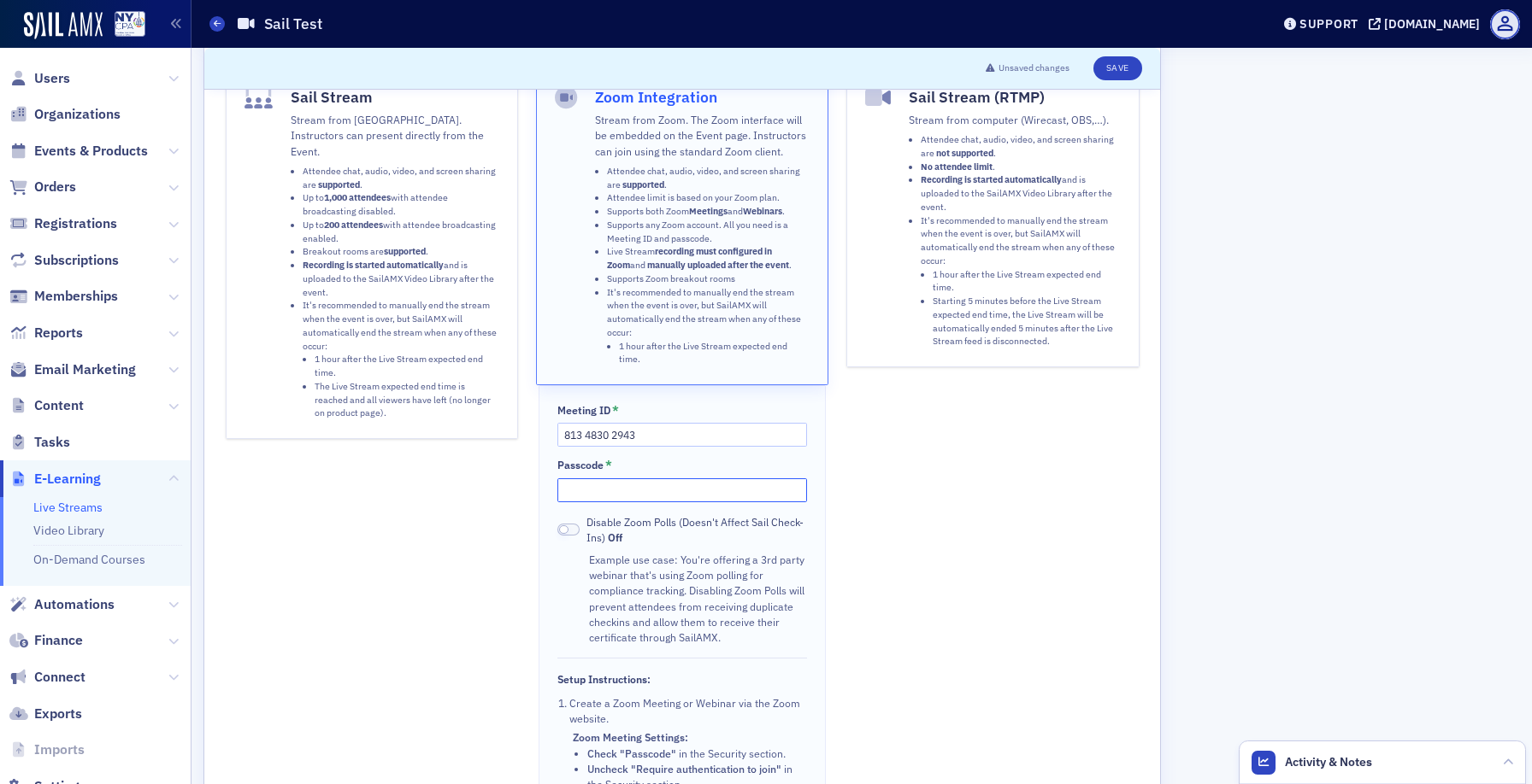
paste input "391166"
type input "391166"
click at [1017, 547] on div "Sail Stream (RTMP) Stream from computer (Wirecast, OBS,…). Attendee chat, audio…" at bounding box center [991, 539] width 292 height 945
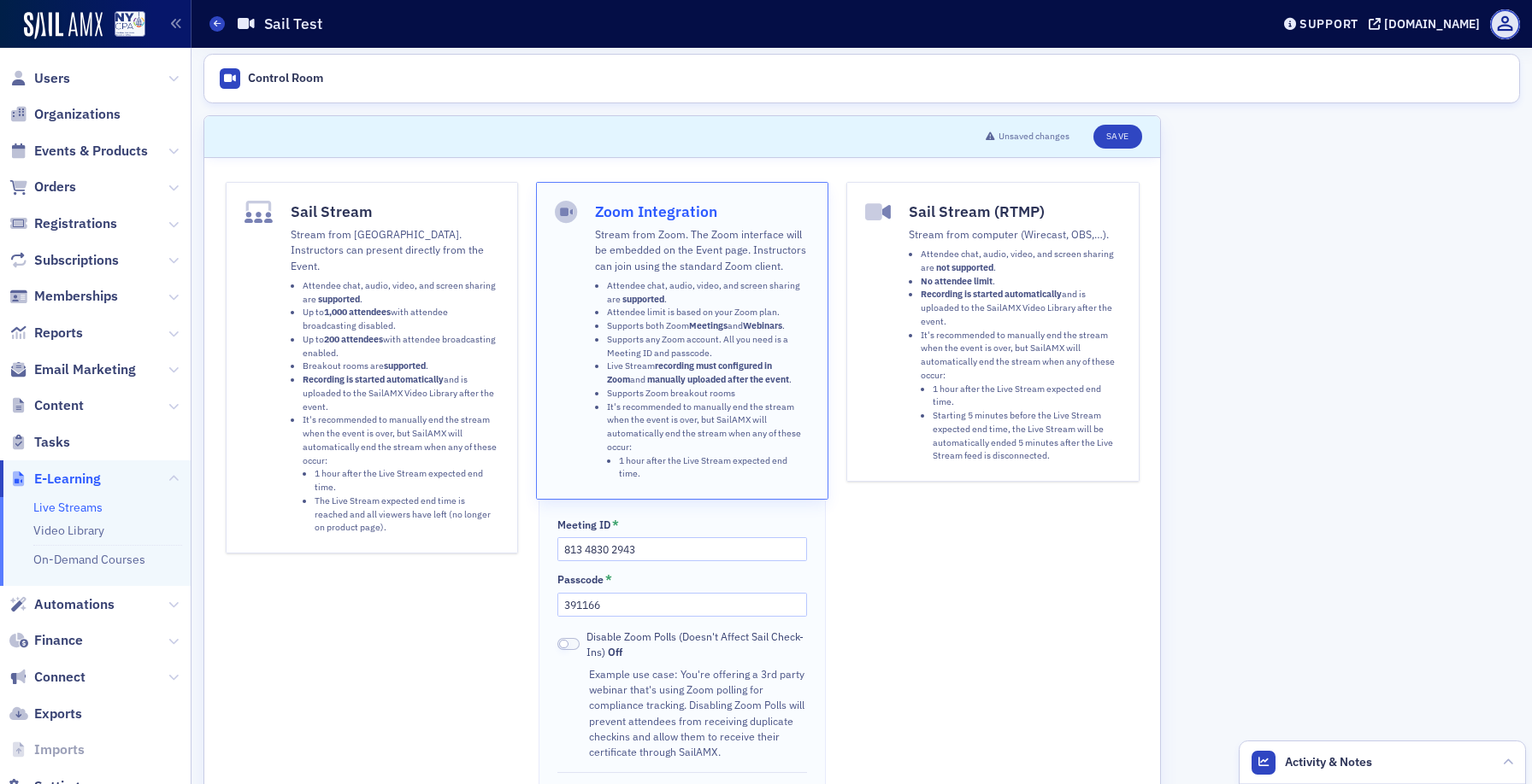
scroll to position [0, 0]
click at [1115, 135] on button "Save" at bounding box center [1118, 137] width 49 height 24
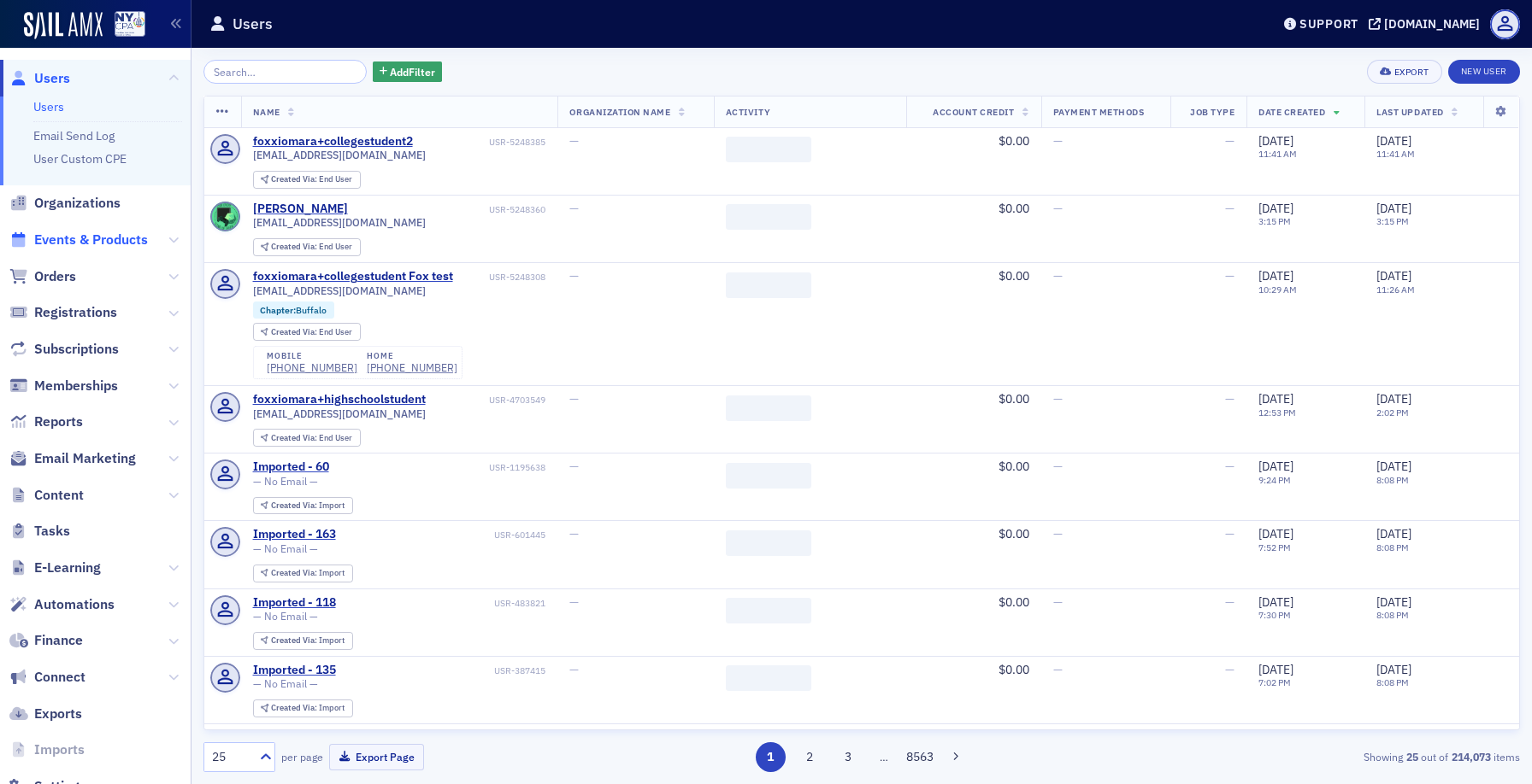
click at [82, 235] on span "Events & Products" at bounding box center [91, 241] width 114 height 19
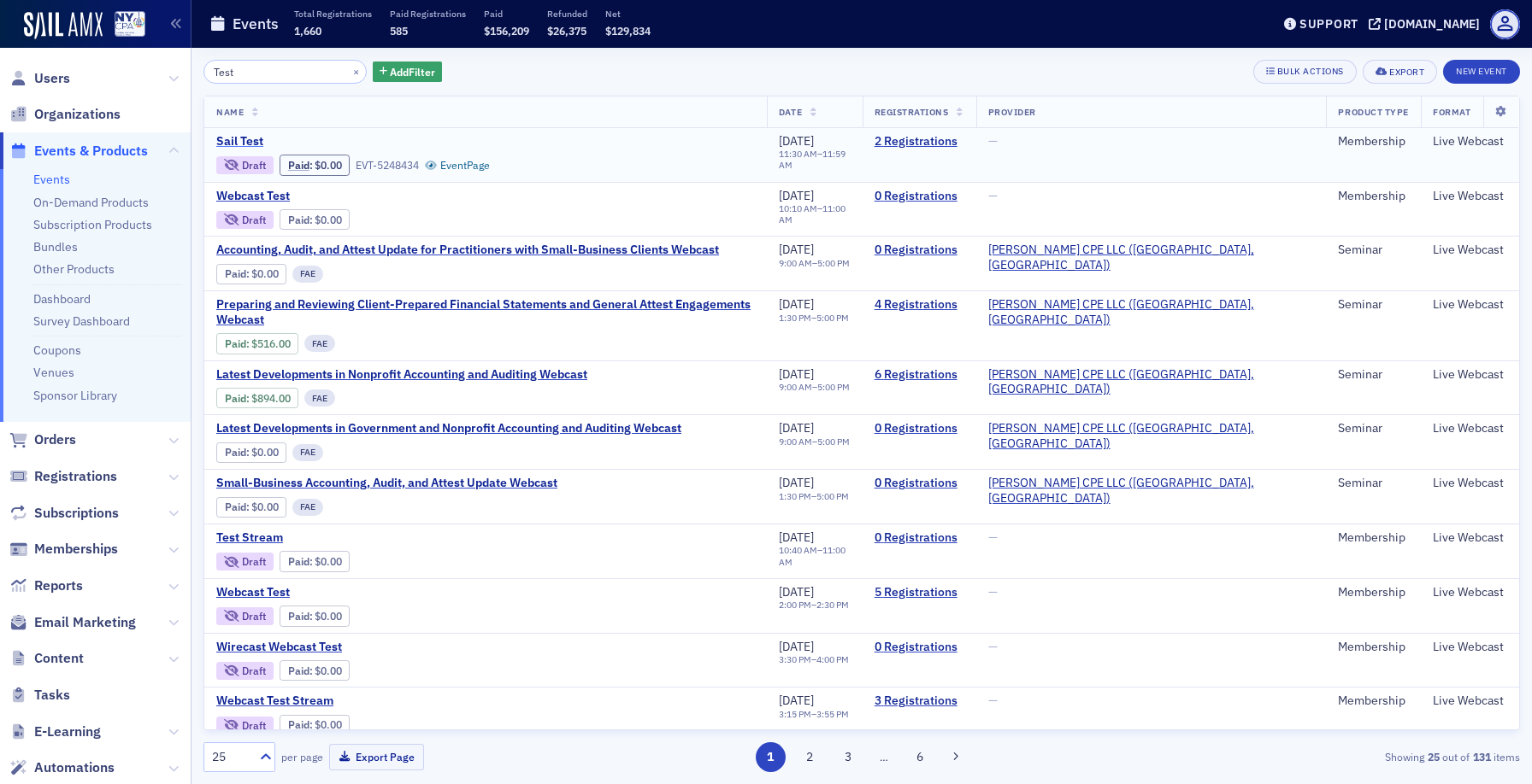
click at [247, 141] on span "Sail Test" at bounding box center [359, 142] width 287 height 15
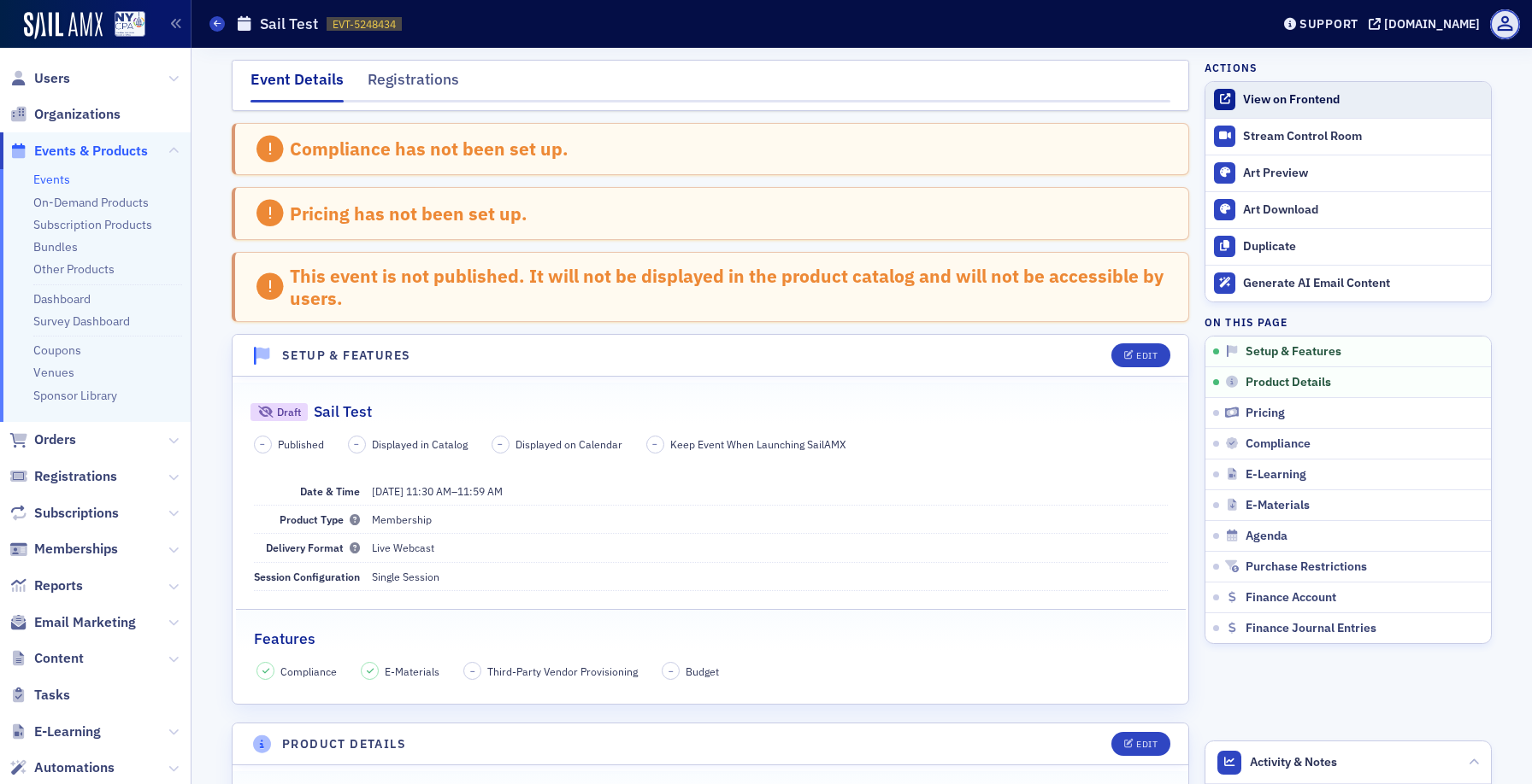
click at [1324, 96] on div "View on Frontend" at bounding box center [1362, 100] width 239 height 15
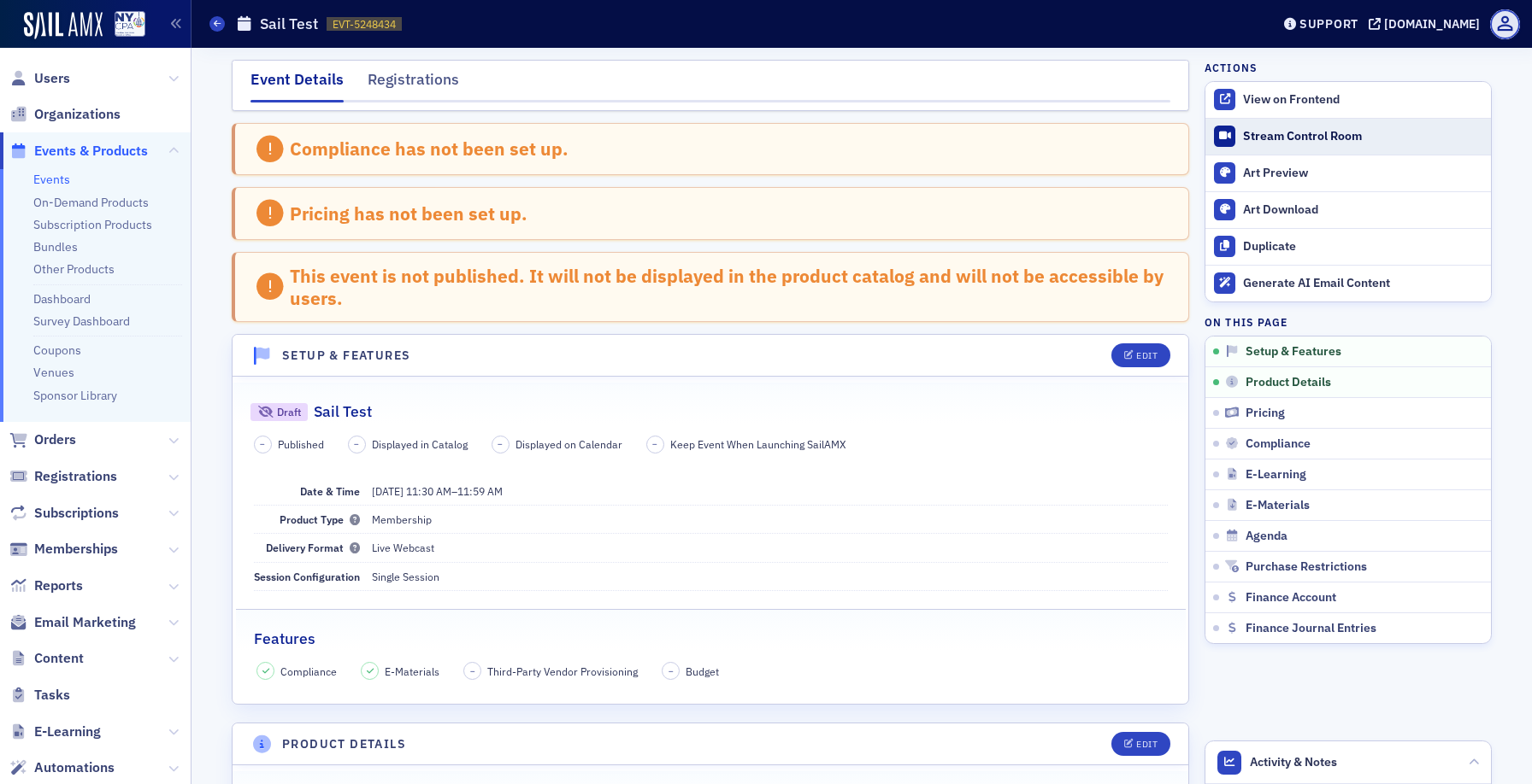
click at [1309, 137] on div "Stream Control Room" at bounding box center [1362, 137] width 239 height 15
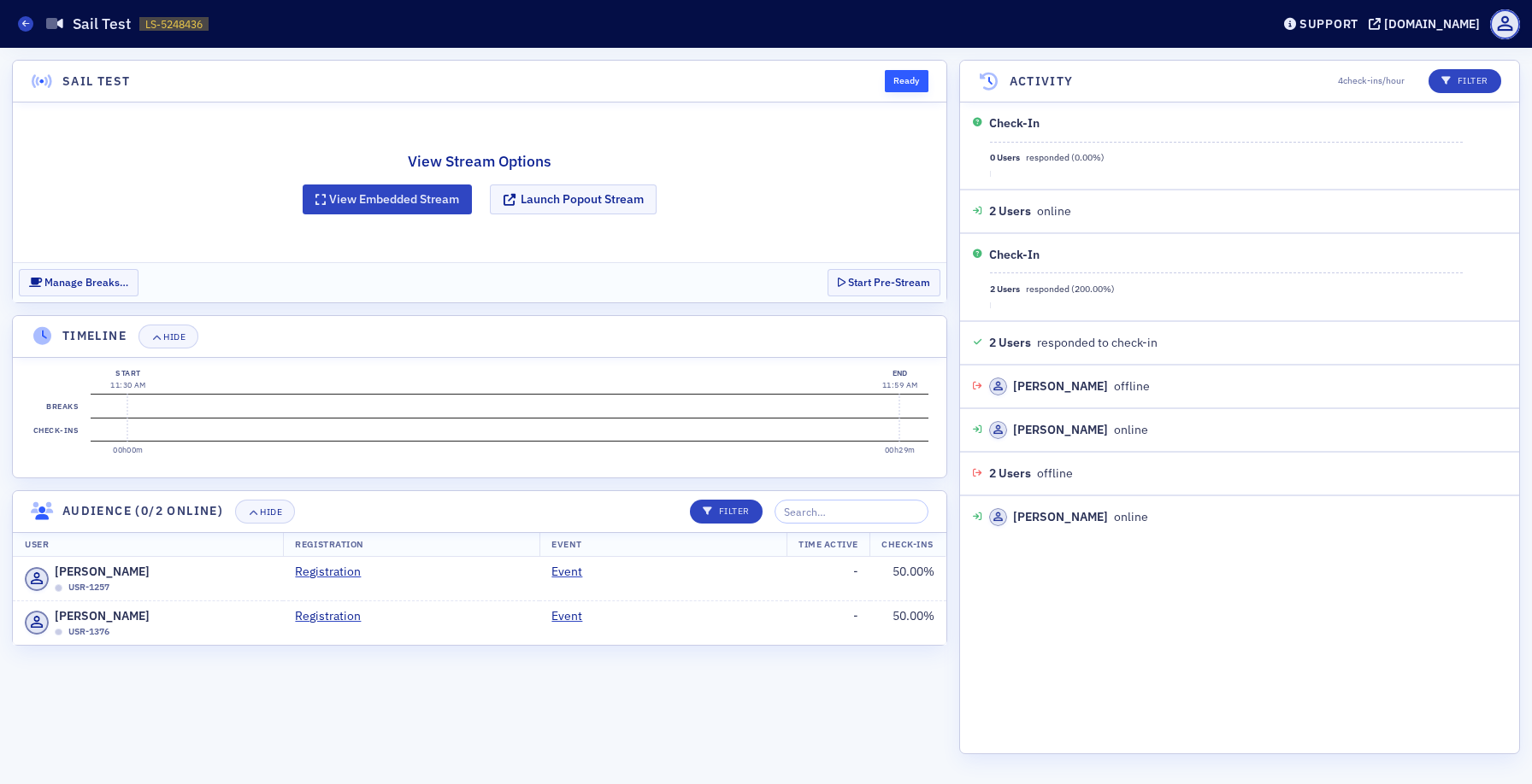
click at [390, 175] on div "View Stream Options View Embedded Stream Launch Popout Stream" at bounding box center [479, 182] width 450 height 160
click at [377, 196] on button "View Embedded Stream" at bounding box center [387, 199] width 170 height 30
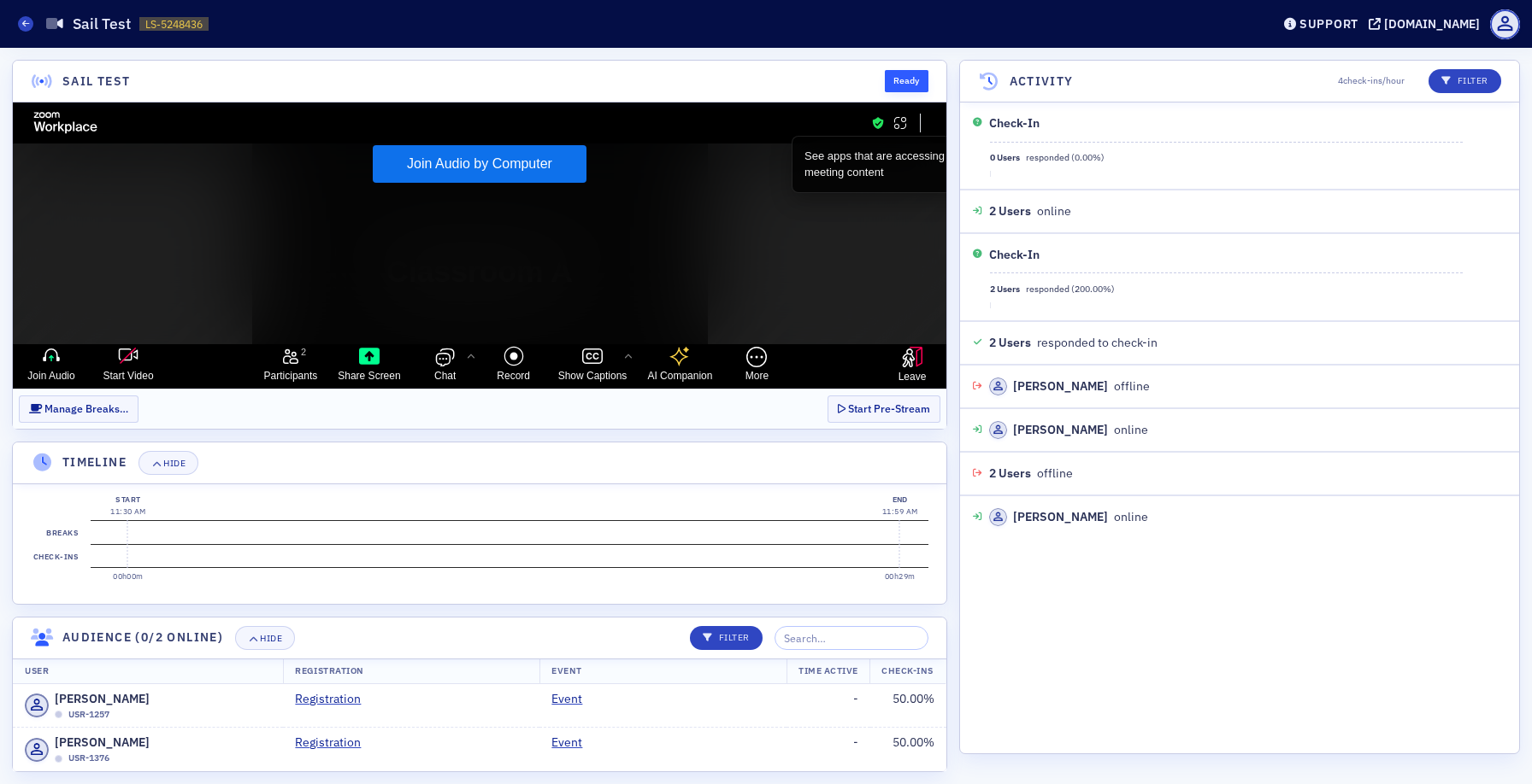
click at [911, 79] on div "Ready" at bounding box center [906, 81] width 43 height 22
click at [902, 90] on div "Ready" at bounding box center [906, 81] width 43 height 22
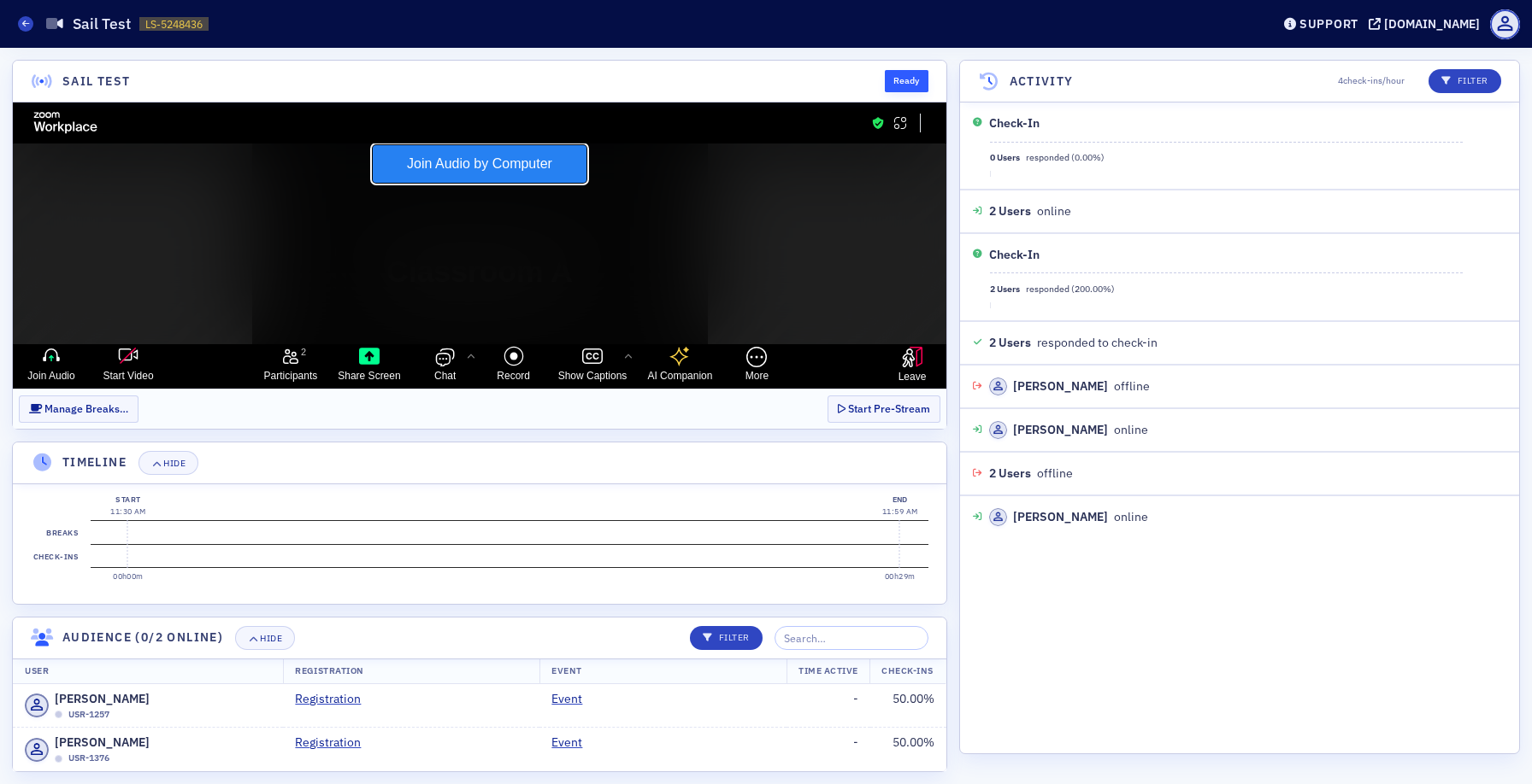
click at [456, 167] on button "Join Audio by Computer" at bounding box center [480, 164] width 214 height 38
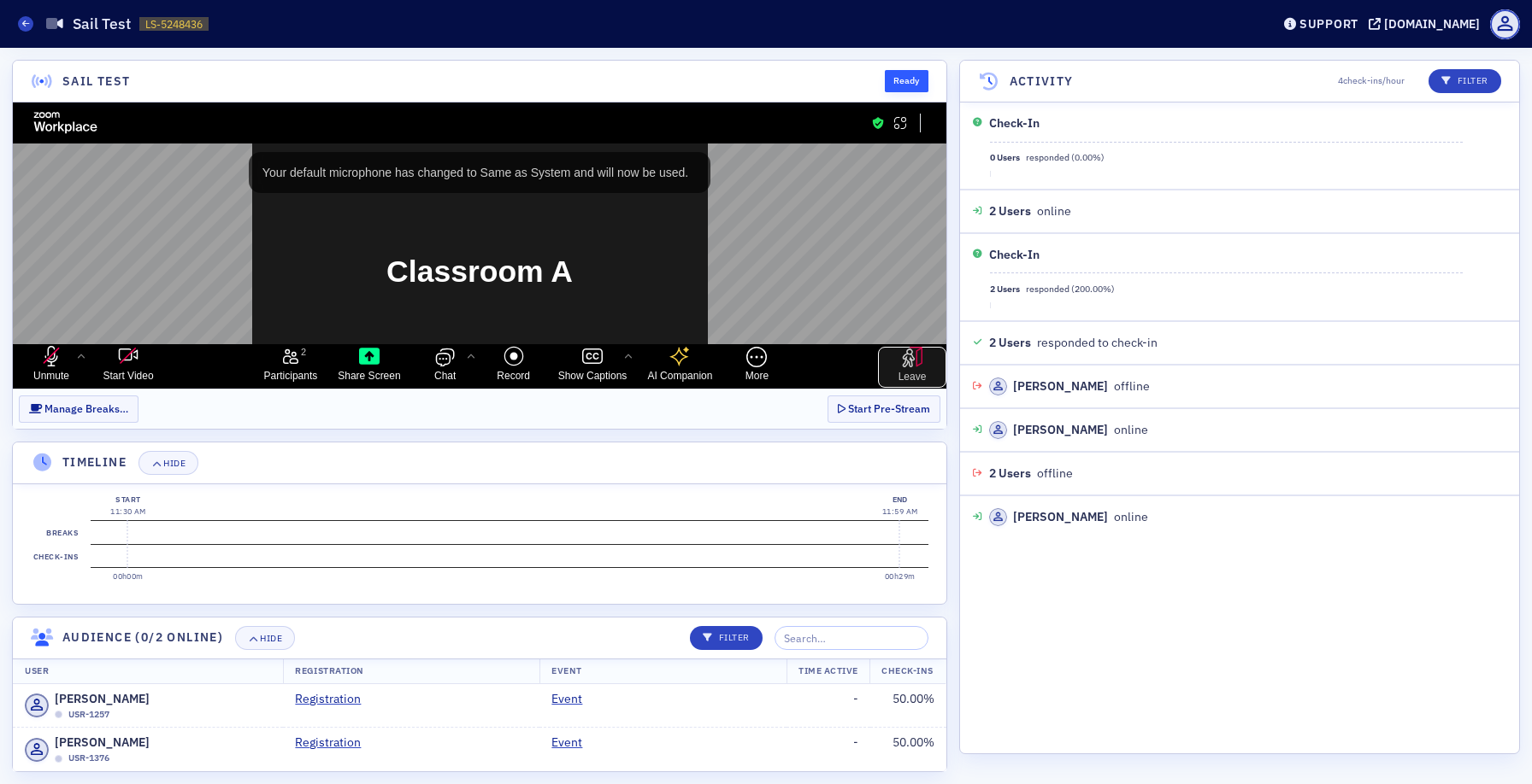
click at [902, 363] on icon "Leave" at bounding box center [911, 356] width 20 height 20
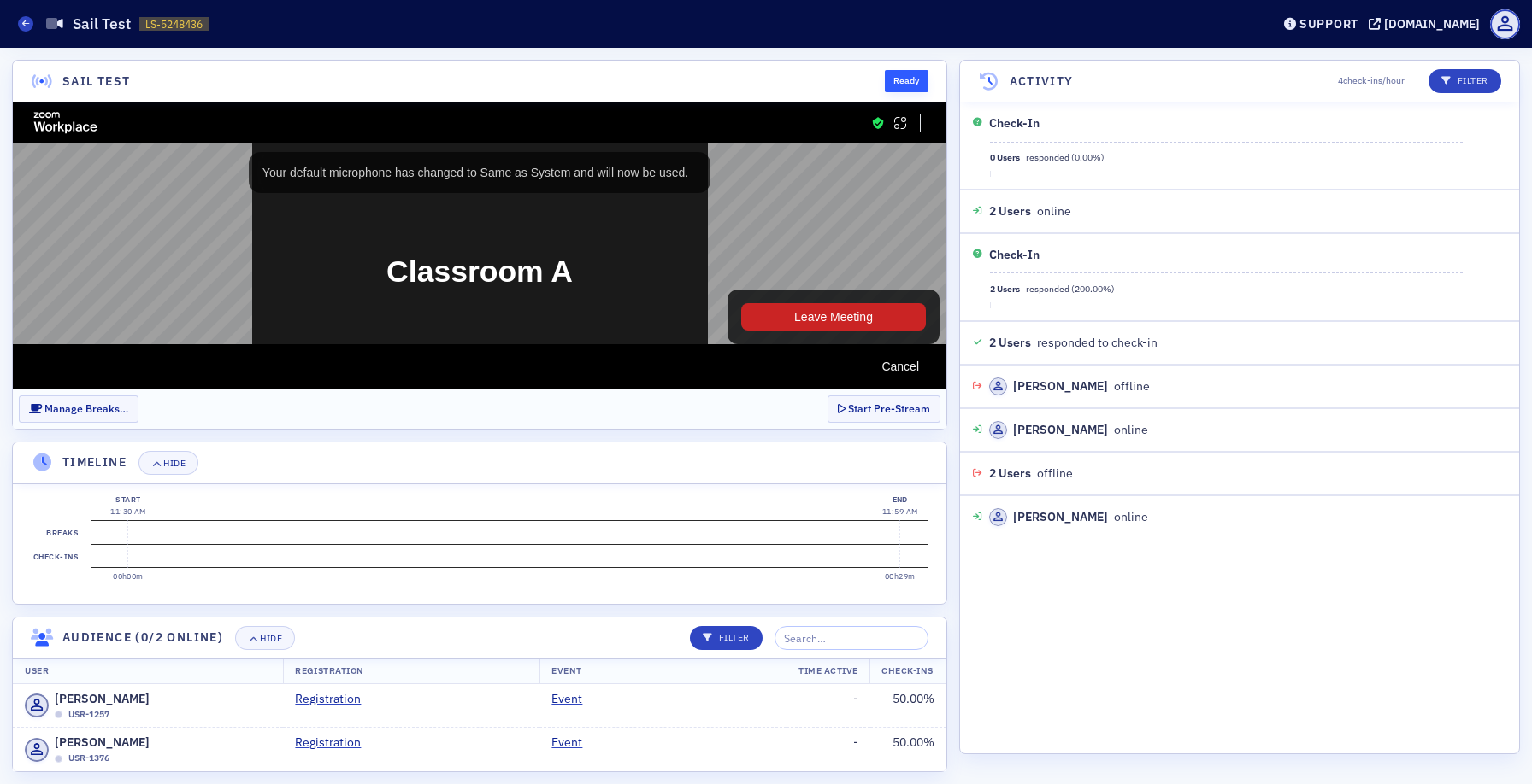
click at [891, 321] on button "Leave Meeting" at bounding box center [833, 317] width 185 height 27
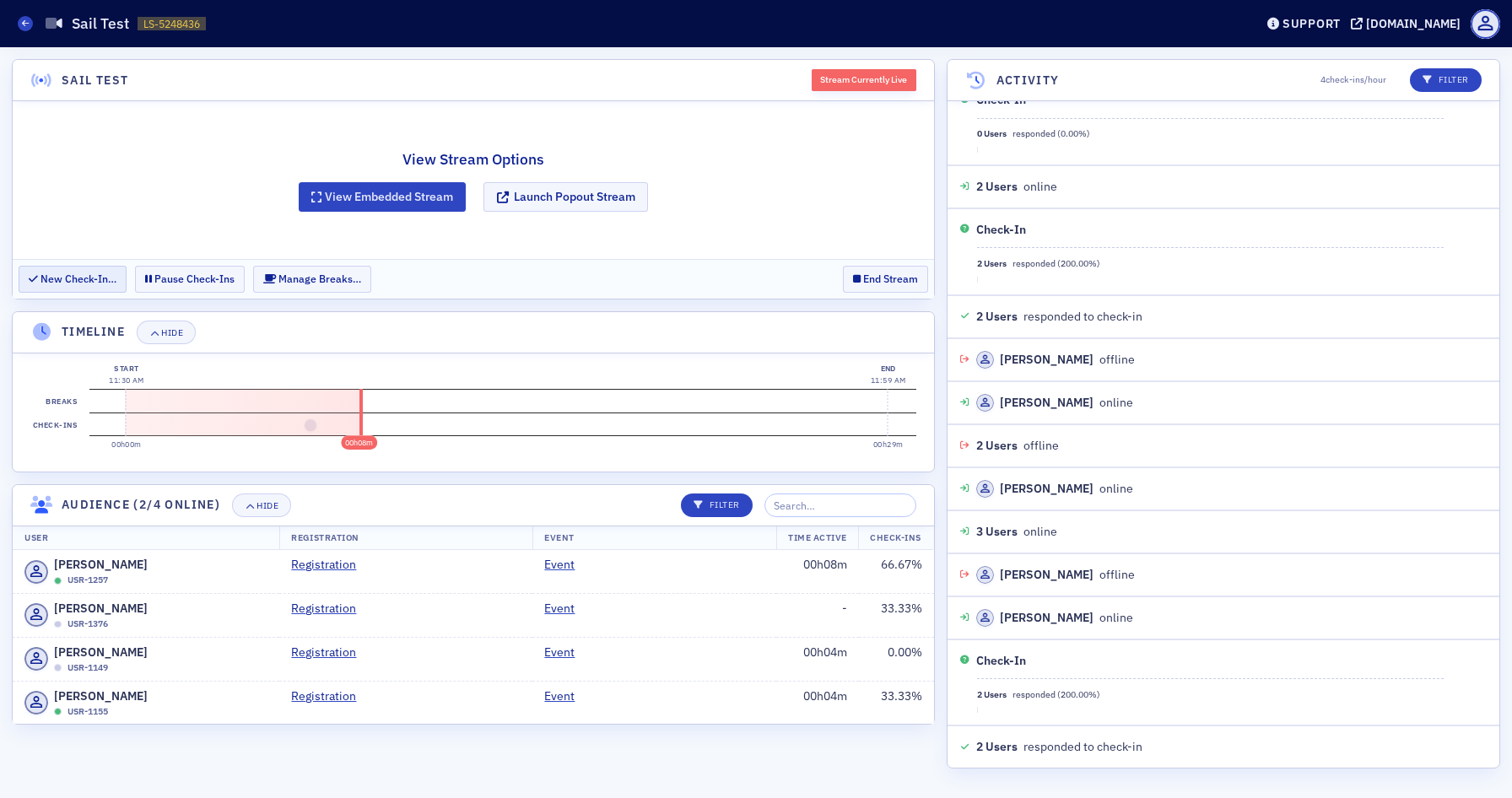
click at [105, 282] on button "New Check-In…" at bounding box center [73, 278] width 108 height 26
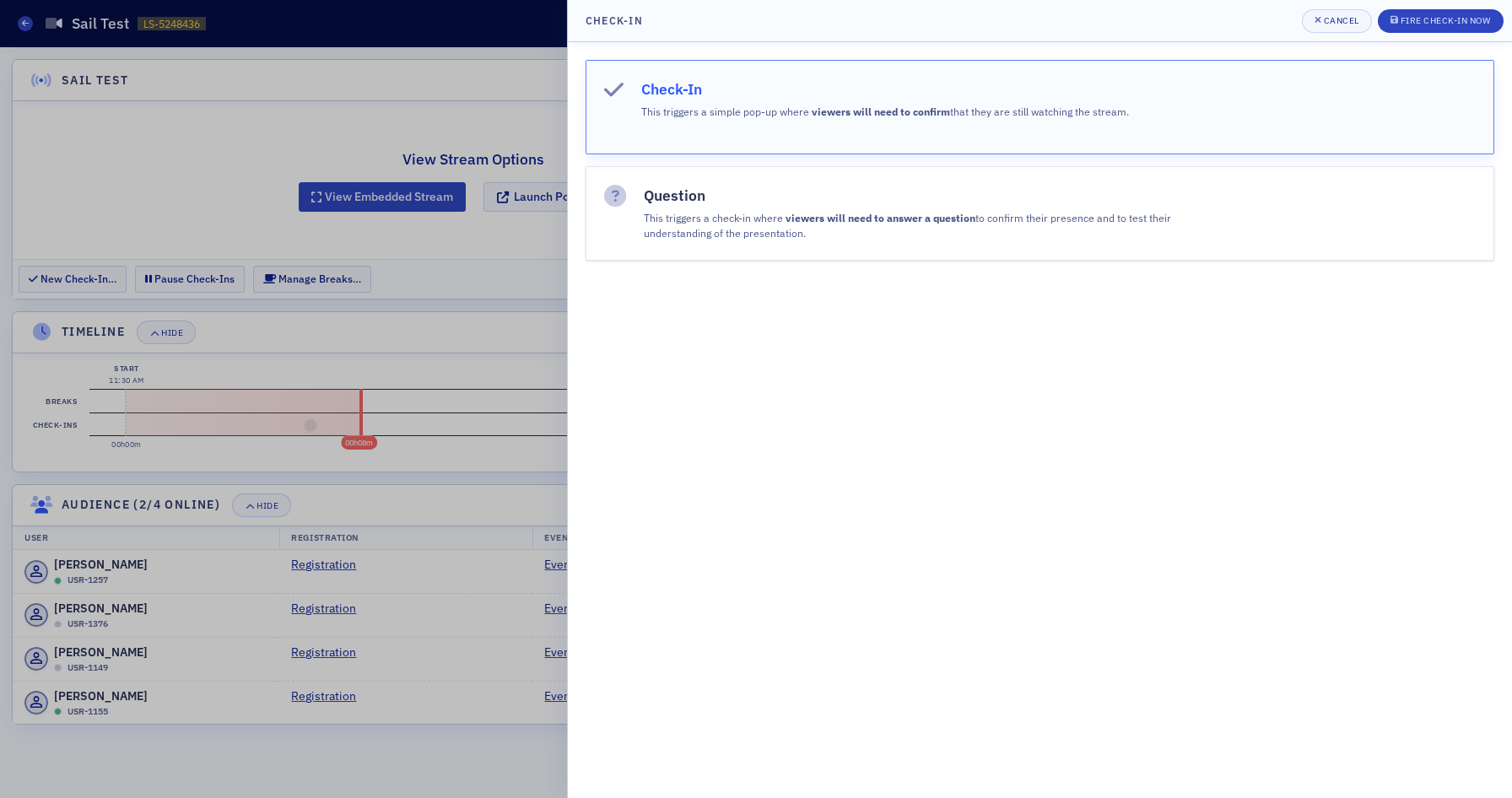
click at [1438, 21] on div "Fire Check-In Now" at bounding box center [1445, 21] width 90 height 10
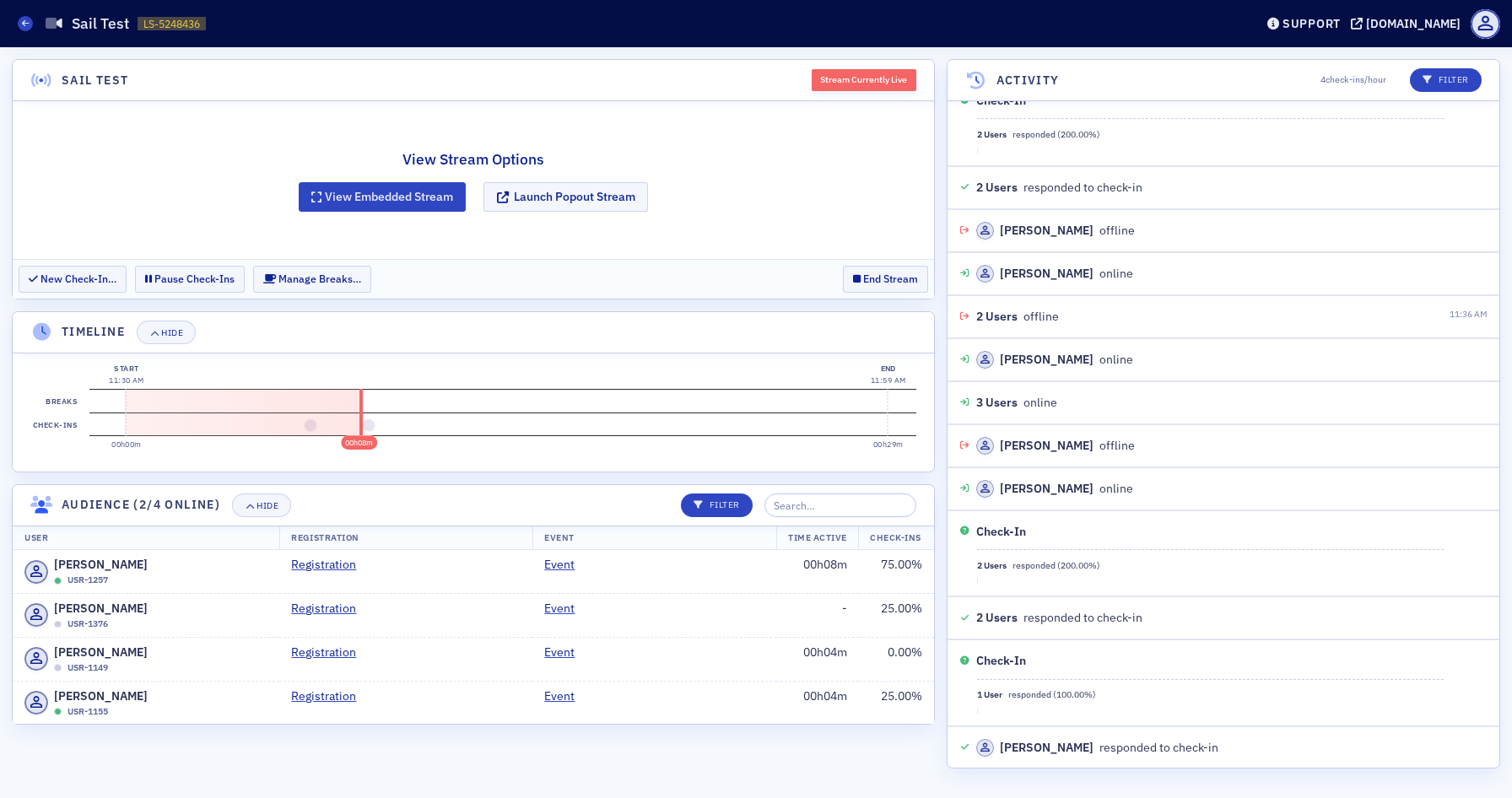
scroll to position [194, 0]
